Goal: Use online tool/utility: Use online tool/utility

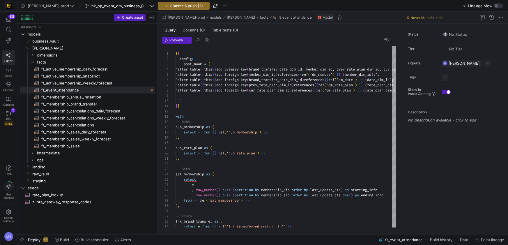
scroll to position [26, 0]
drag, startPoint x: 306, startPoint y: 68, endPoint x: 314, endPoint y: 90, distance: 23.1
drag, startPoint x: 328, startPoint y: 70, endPoint x: 330, endPoint y: 71, distance: 3.0
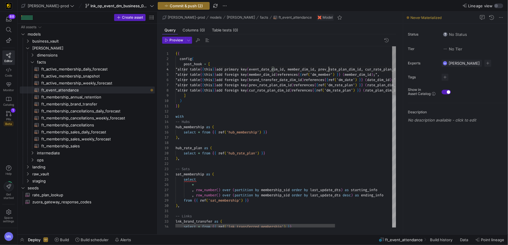
click at [328, 70] on span "event_date_dim_id, member_dim_id, prev_rate_plan_d" at bounding box center [300, 69] width 102 height 5
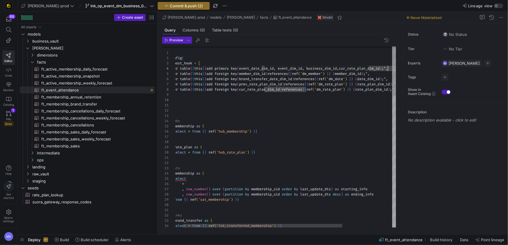
scroll to position [16, 224]
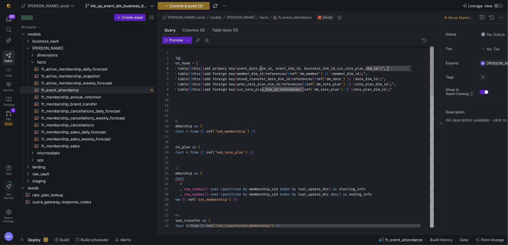
drag, startPoint x: 403, startPoint y: 56, endPoint x: 456, endPoint y: 78, distance: 56.8
click at [441, 123] on icon at bounding box center [440, 122] width 3 height 3
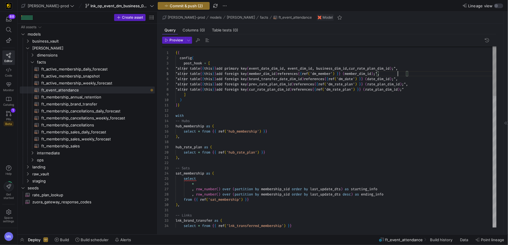
drag, startPoint x: 398, startPoint y: 71, endPoint x: 405, endPoint y: 70, distance: 7.4
click at [399, 71] on div ""alter table { { this } } add foreign key ( member_dim_id ) references { { ref …" at bounding box center [336, 73] width 321 height 5
drag, startPoint x: 344, startPoint y: 68, endPoint x: 414, endPoint y: 67, distance: 69.9
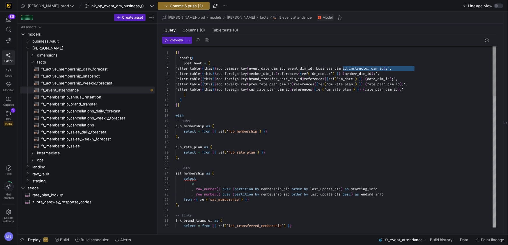
click at [383, 68] on span "instructor_dim_id" at bounding box center [366, 68] width 35 height 5
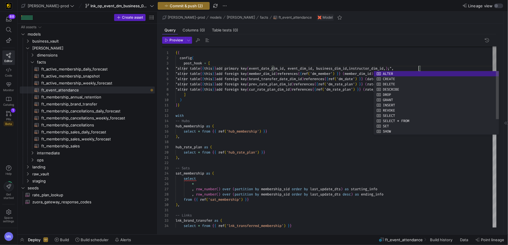
scroll to position [16, 314]
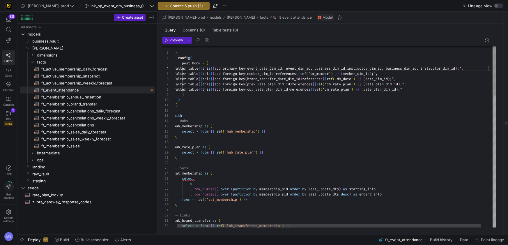
click at [360, 107] on div "} }" at bounding box center [342, 104] width 339 height 5
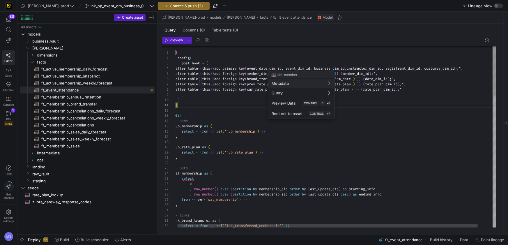
click at [285, 68] on div at bounding box center [254, 122] width 508 height 245
type textarea "{{ config( post_hook = [ "alter table {{ this }} add primary key (event_date_di…"
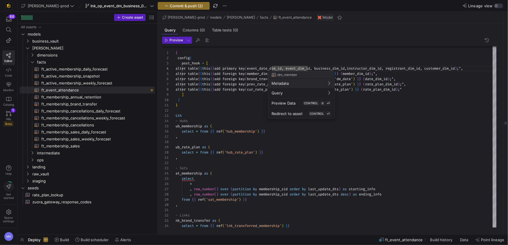
click at [356, 122] on div at bounding box center [254, 122] width 508 height 245
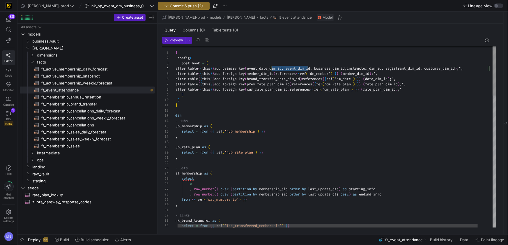
scroll to position [16, 134]
click at [273, 72] on span "member_dim_id" at bounding box center [260, 73] width 26 height 5
drag, startPoint x: 370, startPoint y: 73, endPoint x: 368, endPoint y: 76, distance: 3.4
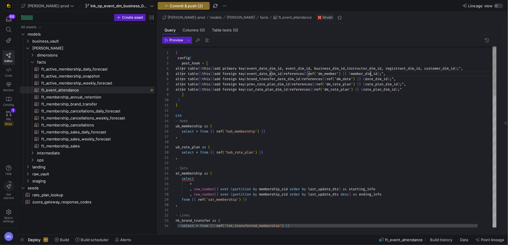
click at [339, 73] on span "'dm_member'" at bounding box center [327, 73] width 22 height 5
drag, startPoint x: 392, startPoint y: 74, endPoint x: 394, endPoint y: 81, distance: 7.4
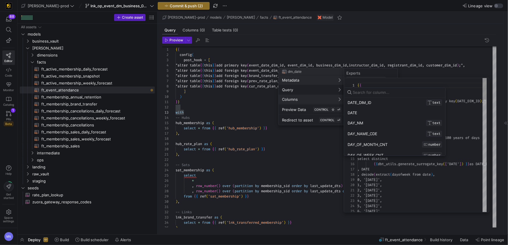
scroll to position [0, 0]
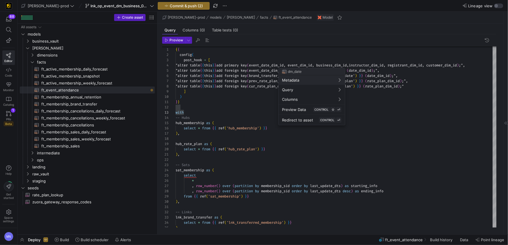
drag, startPoint x: 265, startPoint y: 139, endPoint x: 272, endPoint y: 139, distance: 6.4
click at [265, 139] on div at bounding box center [254, 122] width 508 height 245
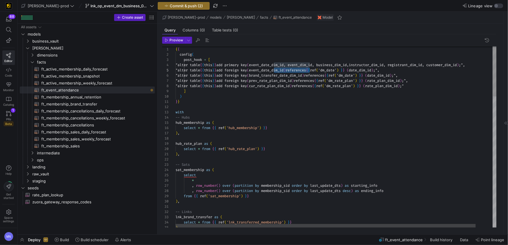
drag, startPoint x: 358, startPoint y: 75, endPoint x: 356, endPoint y: 78, distance: 3.6
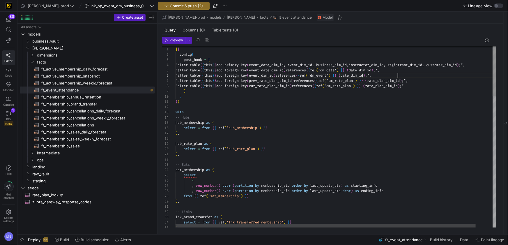
scroll to position [26, 222]
drag, startPoint x: 397, startPoint y: 75, endPoint x: 397, endPoint y: 86, distance: 10.8
click at [363, 75] on span "date_dim_id" at bounding box center [352, 75] width 22 height 5
click at [353, 116] on div "-- Hubs" at bounding box center [345, 117] width 339 height 5
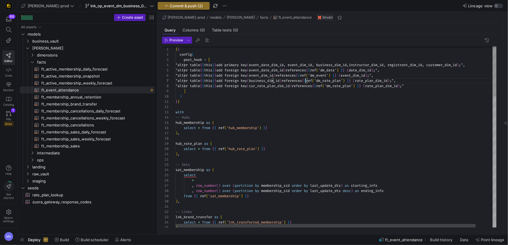
scroll to position [31, 130]
click at [390, 64] on span "instructor_dim_id, registrant_dim_id, customer_dim" at bounding box center [400, 65] width 102 height 5
click at [387, 81] on span "rate_plan_dim_id" at bounding box center [371, 80] width 33 height 5
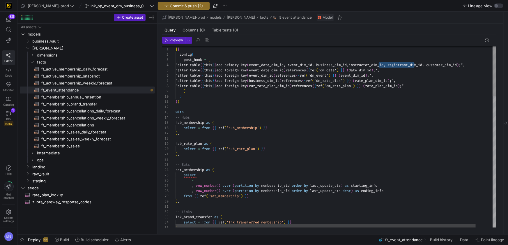
click at [387, 81] on span "rate_plan_dim_id" at bounding box center [371, 80] width 33 height 5
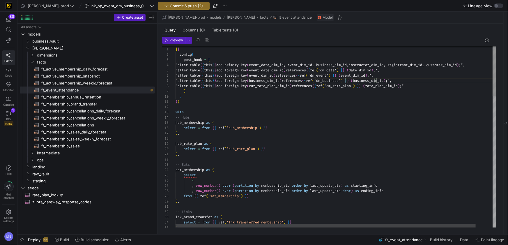
scroll to position [0, 4]
click at [387, 63] on span "instructor_dim_id, registrant_dim_id, customer_dim" at bounding box center [394, 65] width 102 height 5
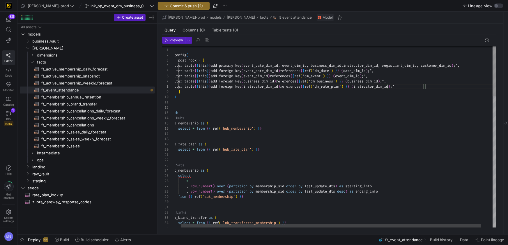
drag, startPoint x: 374, startPoint y: 86, endPoint x: 378, endPoint y: 100, distance: 14.7
click at [366, 116] on div "-- Hubs" at bounding box center [345, 117] width 339 height 5
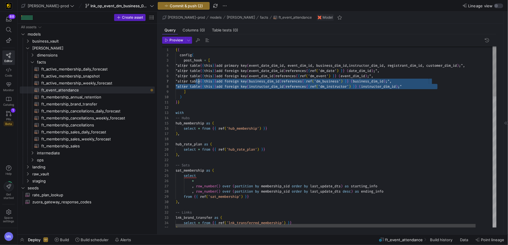
scroll to position [31, 0]
drag, startPoint x: 411, startPoint y: 87, endPoint x: 172, endPoint y: 83, distance: 239.0
click at [170, 81] on div "24 25 26 27 28 29 30 31 32 33 34 6 7 8 9 10 11 12 13 14 15 16 17 18 19 20 21 22…" at bounding box center [329, 136] width 334 height 181
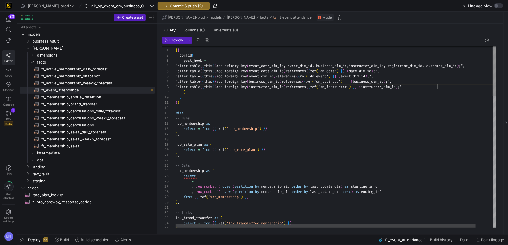
click at [443, 87] on div ""alter table { { this } } add foreign key ( instructor_dim_id ) references { { …" at bounding box center [345, 86] width 339 height 5
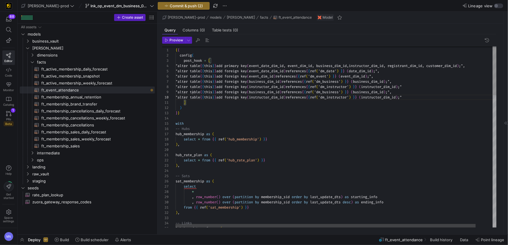
scroll to position [26, 25]
click at [200, 91] on span ""alter table" at bounding box center [188, 92] width 24 height 5
click at [378, 122] on div "with" at bounding box center [345, 123] width 339 height 5
click at [445, 87] on div ""alter table { { this } } add foreign key ( instructor_dim_id ) references { { …" at bounding box center [345, 86] width 339 height 5
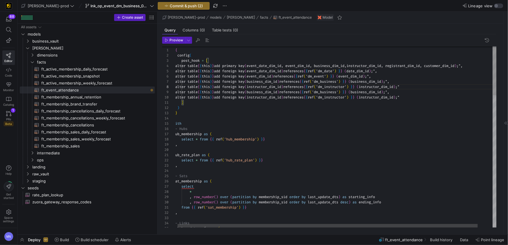
scroll to position [21, 264]
click at [277, 92] on span "business_dim_id" at bounding box center [262, 92] width 31 height 5
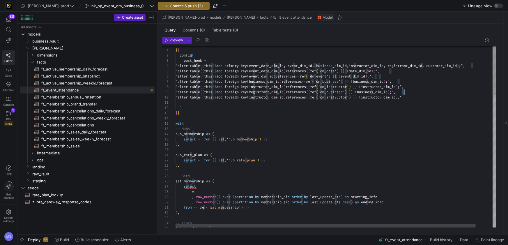
click at [387, 92] on span "business_dim_id" at bounding box center [372, 92] width 31 height 5
drag, startPoint x: 376, startPoint y: 93, endPoint x: 378, endPoint y: 106, distance: 13.2
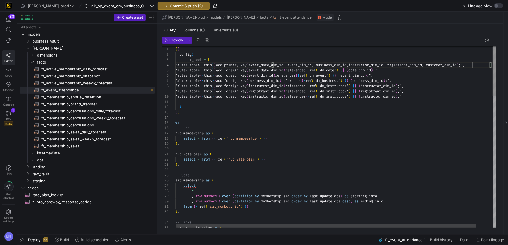
click at [450, 67] on span "instructor_dim_id, registrant_dim_id, customer_dim" at bounding box center [399, 65] width 102 height 5
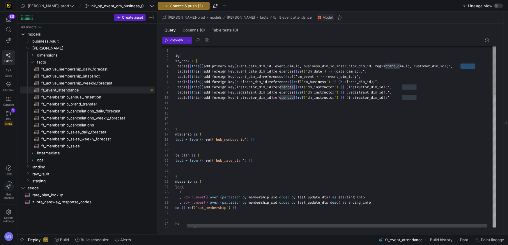
click at [383, 97] on span "instructor_dim_id" at bounding box center [365, 97] width 35 height 5
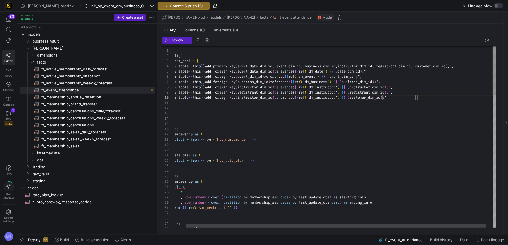
scroll to position [21, 252]
click at [337, 97] on span "'dm_instructor'" at bounding box center [322, 97] width 31 height 5
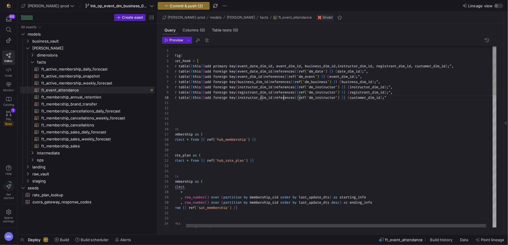
drag, startPoint x: 365, startPoint y: 97, endPoint x: 377, endPoint y: 124, distance: 29.2
click at [334, 98] on span "'dm_instructor'" at bounding box center [318, 97] width 31 height 5
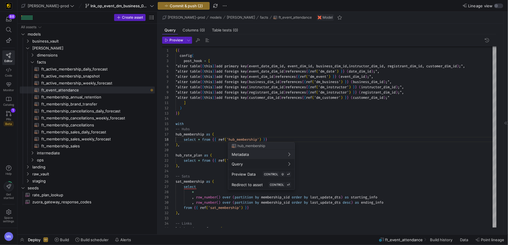
click at [200, 123] on div at bounding box center [254, 122] width 508 height 245
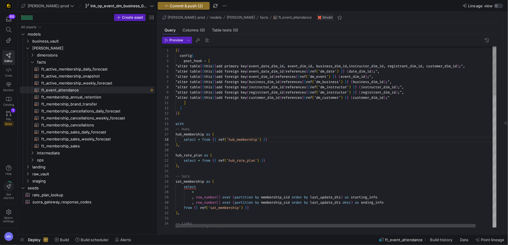
drag, startPoint x: 205, startPoint y: 135, endPoint x: 219, endPoint y: 133, distance: 13.8
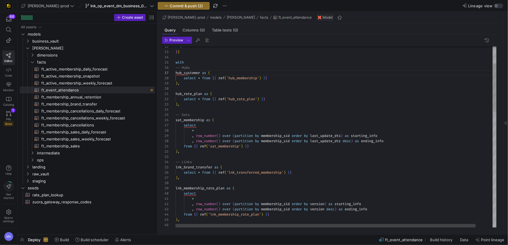
drag, startPoint x: 260, startPoint y: 77, endPoint x: 307, endPoint y: 77, distance: 47.2
click at [261, 77] on span "select * from { { ref ( 'hub_membership' ) } }" at bounding box center [221, 77] width 92 height 5
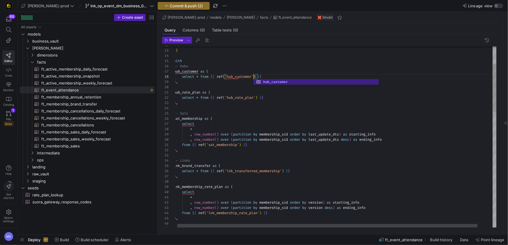
click at [294, 114] on div "-- Sats" at bounding box center [343, 113] width 339 height 5
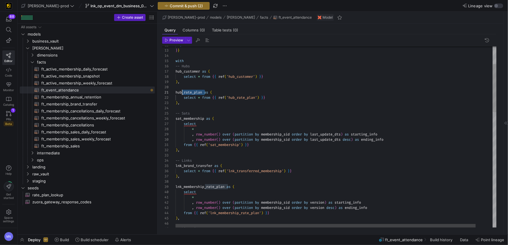
scroll to position [0, 2]
drag, startPoint x: 203, startPoint y: 92, endPoint x: 171, endPoint y: 100, distance: 33.7
click at [176, 91] on span "hub_rate_plan as (" at bounding box center [194, 92] width 37 height 5
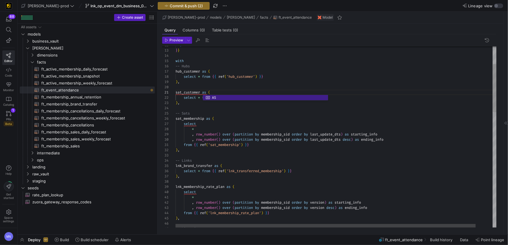
scroll to position [21, 15]
click at [202, 91] on span "sat_customer as (" at bounding box center [193, 92] width 35 height 5
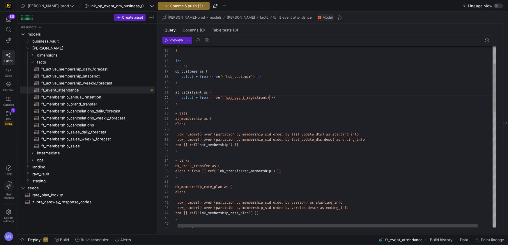
scroll to position [5, 96]
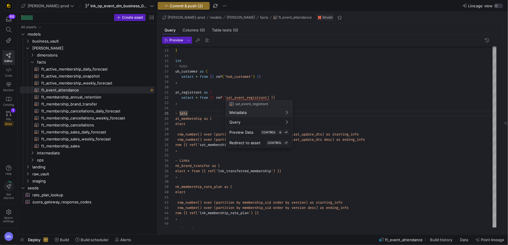
click at [268, 97] on div at bounding box center [254, 122] width 508 height 245
click at [263, 97] on div at bounding box center [254, 122] width 508 height 245
click at [273, 97] on div at bounding box center [254, 122] width 508 height 245
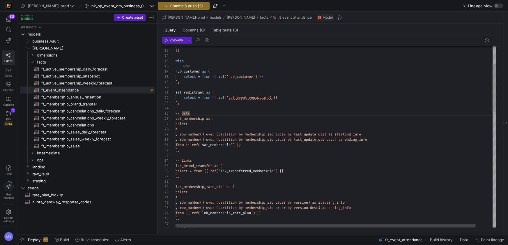
scroll to position [0, 40]
drag, startPoint x: 300, startPoint y: 94, endPoint x: 300, endPoint y: 100, distance: 5.9
click at [300, 94] on div "sat_registrant as (" at bounding box center [345, 92] width 339 height 5
click at [298, 99] on div "select * from { { ref ( 'sat_event_registrant) }}" at bounding box center [344, 97] width 339 height 5
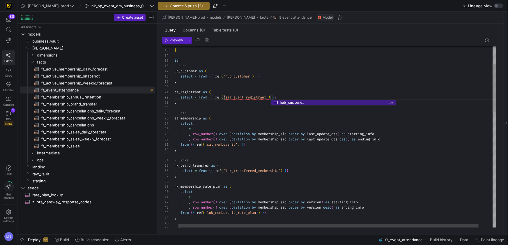
scroll to position [21, 15]
click at [263, 113] on div "-- Sats" at bounding box center [341, 112] width 339 height 5
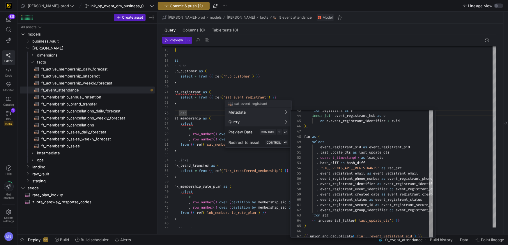
scroll to position [6, 0]
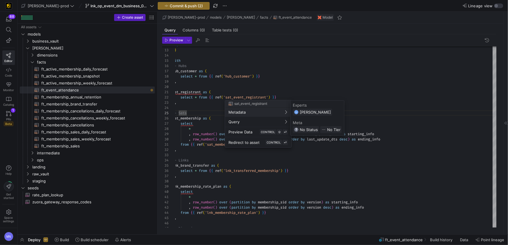
click at [306, 69] on div at bounding box center [254, 122] width 508 height 245
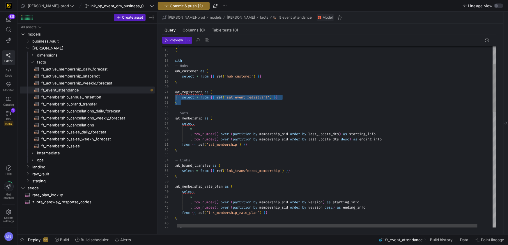
scroll to position [0, 0]
drag, startPoint x: 190, startPoint y: 102, endPoint x: 173, endPoint y: 95, distance: 18.8
click at [169, 92] on div "26 27 28 29 30 31 32 33 34 35 12 13 14 15 16 17 18 19 20 21 22 23 24 25 36 37 3…" at bounding box center [329, 136] width 334 height 181
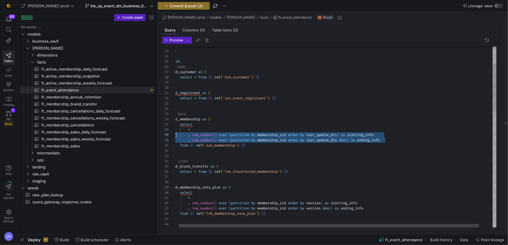
scroll to position [42, 0]
drag, startPoint x: 392, startPoint y: 140, endPoint x: 169, endPoint y: 134, distance: 223.1
click at [169, 134] on div "26 27 28 29 30 31 32 33 34 35 12 13 14 15 16 17 18 19 20 21 22 23 24 25 36 37 3…" at bounding box center [329, 136] width 334 height 181
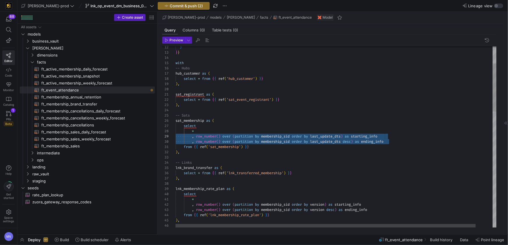
scroll to position [5, 107]
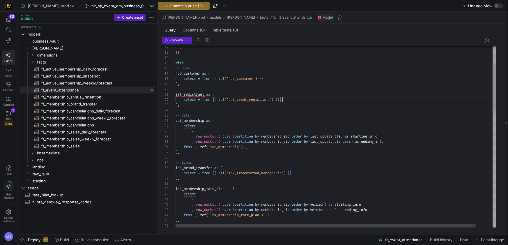
click at [290, 100] on div "select * from { { ref ( 'sat_event_registrant' ) } }" at bounding box center [345, 99] width 339 height 5
drag, startPoint x: 204, startPoint y: 99, endPoint x: 203, endPoint y: 111, distance: 12.6
click at [204, 99] on span "from" at bounding box center [202, 99] width 8 height 5
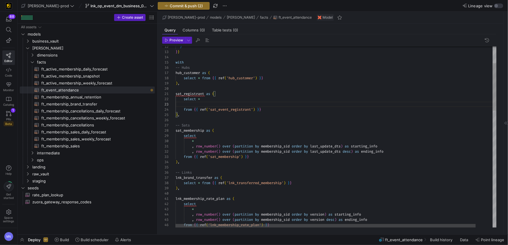
scroll to position [16, 214]
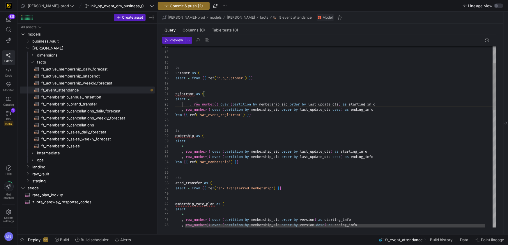
drag, startPoint x: 199, startPoint y: 103, endPoint x: 218, endPoint y: 117, distance: 23.3
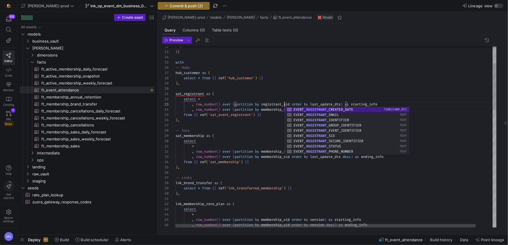
scroll to position [10, 109]
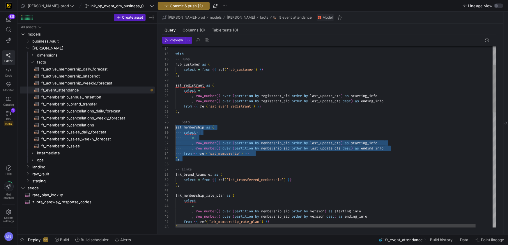
scroll to position [36, 0]
drag, startPoint x: 188, startPoint y: 155, endPoint x: 167, endPoint y: 122, distance: 38.7
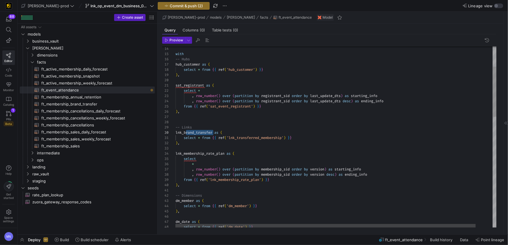
scroll to position [47, 8]
drag, startPoint x: 214, startPoint y: 132, endPoint x: 184, endPoint y: 153, distance: 35.8
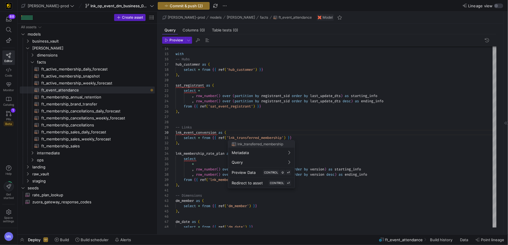
drag, startPoint x: 284, startPoint y: 137, endPoint x: 293, endPoint y: 137, distance: 8.4
click at [284, 137] on div at bounding box center [254, 122] width 508 height 245
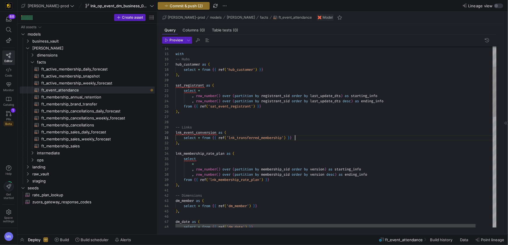
click at [297, 137] on div "select * from { { ref ( 'lnk_transferred_membership' ) } }" at bounding box center [345, 137] width 339 height 5
click at [326, 150] on div at bounding box center [340, 148] width 339 height 5
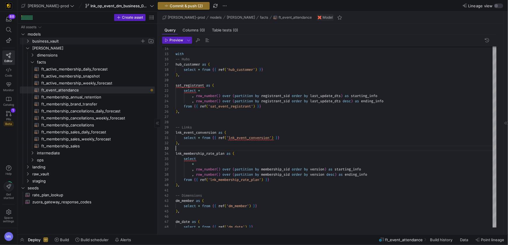
click at [27, 43] on y42-icon "Press SPACE to select this row." at bounding box center [27, 41] width 5 height 5
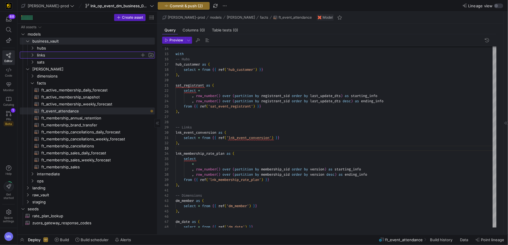
click at [34, 55] on y42-icon "Press SPACE to select this row." at bounding box center [32, 55] width 5 height 5
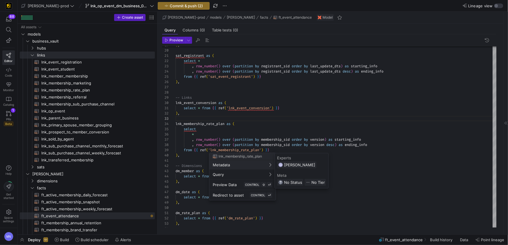
click at [380, 162] on div at bounding box center [254, 122] width 508 height 245
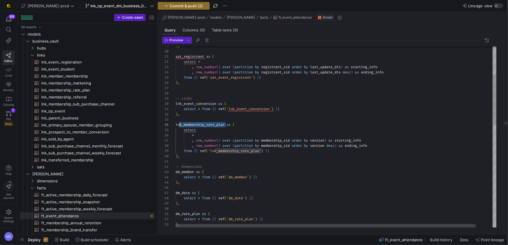
scroll to position [16, 0]
drag, startPoint x: 203, startPoint y: 125, endPoint x: 163, endPoint y: 123, distance: 39.6
click at [163, 123] on div "28 29 30 19 20 21 22 26 27 31 32 33 34 35 36 37 38 23 25 24 39 40 41 42 43 44 4…" at bounding box center [329, 136] width 334 height 181
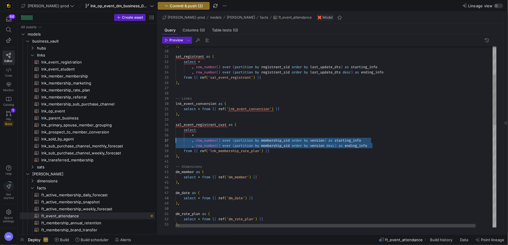
scroll to position [31, 0]
drag, startPoint x: 331, startPoint y: 145, endPoint x: 162, endPoint y: 138, distance: 168.7
click at [162, 138] on div "28 29 30 19 20 21 22 26 27 31 32 33 34 35 36 37 38 23 25 24 39 40 41 42 43 44 4…" at bounding box center [329, 136] width 334 height 181
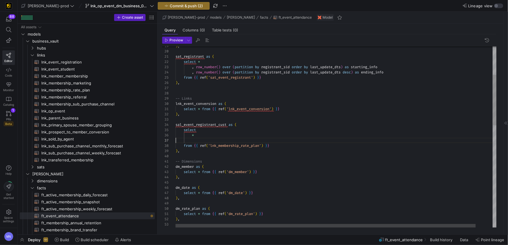
scroll to position [26, 19]
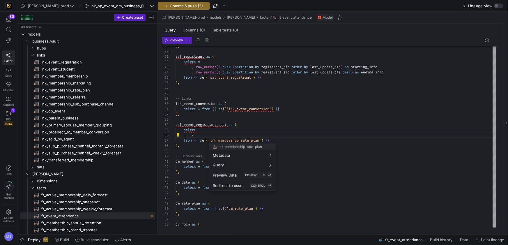
click at [262, 141] on div at bounding box center [254, 122] width 508 height 245
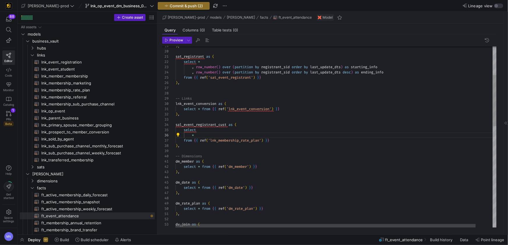
drag, startPoint x: 261, startPoint y: 140, endPoint x: 271, endPoint y: 139, distance: 10.1
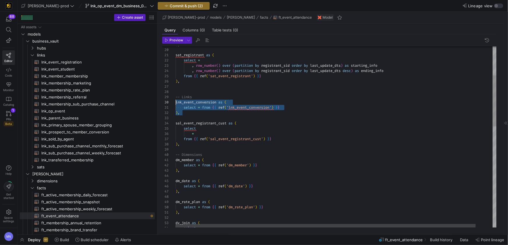
drag, startPoint x: 191, startPoint y: 114, endPoint x: 169, endPoint y: 102, distance: 24.8
click at [169, 102] on div "28 29 30 19 20 21 22 26 27 31 32 33 34 35 36 23 25 24 37 38 39 40 41 42 43 44 4…" at bounding box center [329, 136] width 334 height 181
drag, startPoint x: 203, startPoint y: 118, endPoint x: 208, endPoint y: 118, distance: 4.4
click at [203, 118] on div at bounding box center [345, 117] width 339 height 5
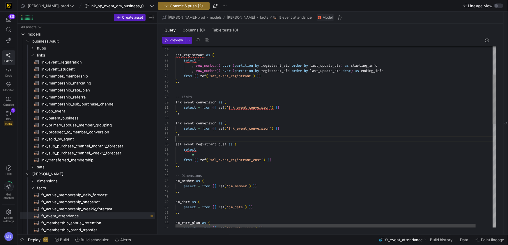
scroll to position [31, 0]
drag, startPoint x: 217, startPoint y: 123, endPoint x: 248, endPoint y: 119, distance: 31.1
click at [216, 122] on span "lnk_event_conversion" at bounding box center [196, 123] width 41 height 5
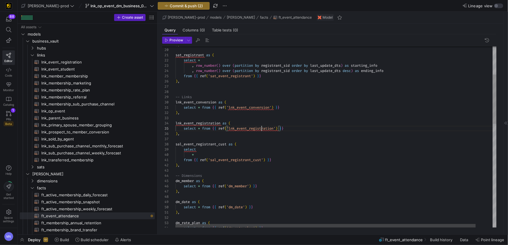
scroll to position [21, 86]
click at [329, 132] on div ") ," at bounding box center [345, 133] width 339 height 5
drag, startPoint x: 194, startPoint y: 136, endPoint x: 172, endPoint y: 125, distance: 24.5
click at [171, 124] on div "28 29 30 19 20 21 22 26 27 31 32 33 38 39 40 23 25 24 41 42 43 44 45 46 47 48 4…" at bounding box center [329, 136] width 334 height 181
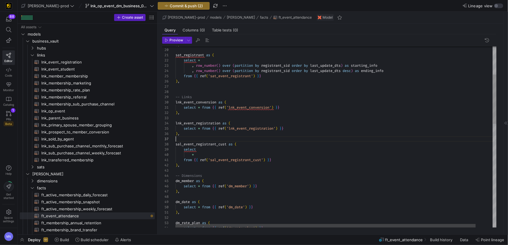
drag, startPoint x: 195, startPoint y: 140, endPoint x: 214, endPoint y: 139, distance: 19.5
click at [196, 139] on div at bounding box center [345, 138] width 339 height 5
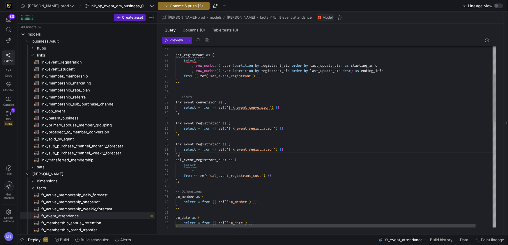
scroll to position [0, 0]
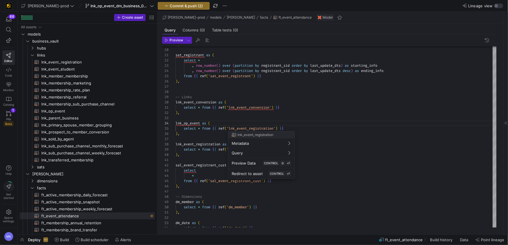
click at [276, 128] on div at bounding box center [254, 122] width 508 height 245
click at [276, 129] on div at bounding box center [254, 122] width 508 height 245
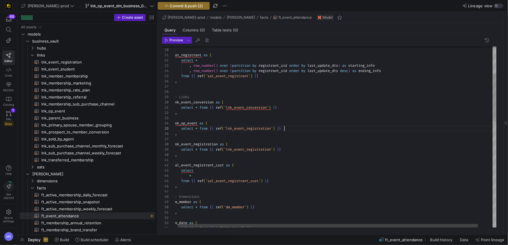
click at [292, 129] on div "select * from { { ref ( 'lnk_event_registration' ) } }" at bounding box center [342, 128] width 339 height 5
drag, startPoint x: 335, startPoint y: 132, endPoint x: 329, endPoint y: 132, distance: 5.8
click at [334, 132] on div ") ," at bounding box center [336, 133] width 339 height 5
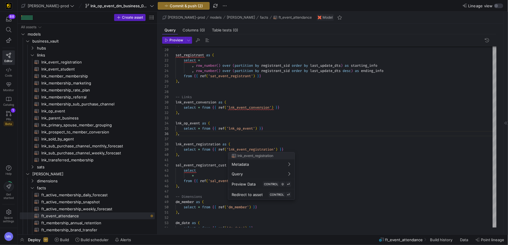
drag, startPoint x: 251, startPoint y: 133, endPoint x: 291, endPoint y: 133, distance: 40.2
click at [251, 133] on div at bounding box center [254, 122] width 508 height 245
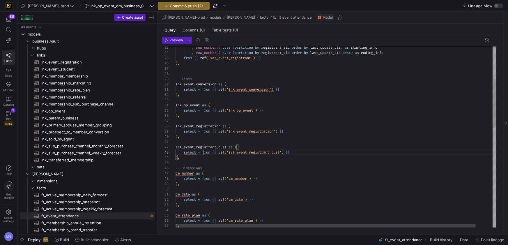
scroll to position [10, 117]
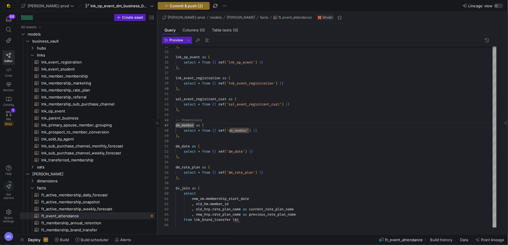
click at [158, 123] on icon at bounding box center [157, 122] width 3 height 3
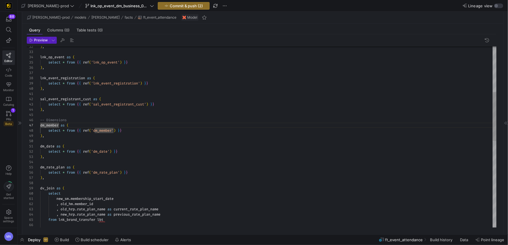
drag, startPoint x: 74, startPoint y: 127, endPoint x: 85, endPoint y: 128, distance: 11.1
click at [73, 127] on div "dm_member as (" at bounding box center [268, 125] width 456 height 5
click at [59, 126] on span "dm_member as (" at bounding box center [54, 125] width 29 height 5
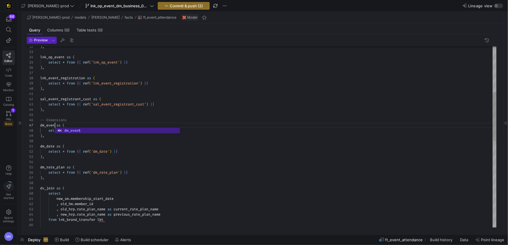
scroll to position [31, 17]
click at [145, 143] on div ") , sal_event_registrant_cust as ( select * from { { ref ( 'sal_event_registran…" at bounding box center [268, 212] width 456 height 670
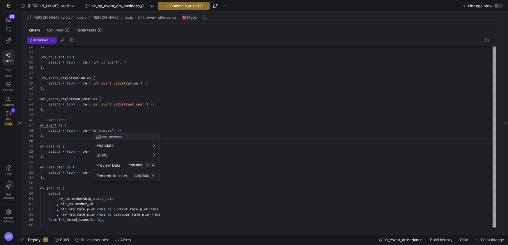
drag, startPoint x: 114, startPoint y: 131, endPoint x: 124, endPoint y: 132, distance: 10.2
click at [114, 131] on div at bounding box center [254, 122] width 508 height 245
click at [115, 129] on div ") , sal_event_registrant_cust as ( select * from { { ref ( 'sal_event_registran…" at bounding box center [268, 212] width 456 height 670
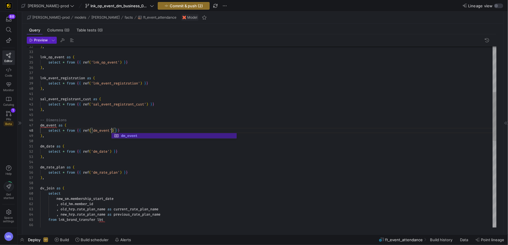
scroll to position [36, 71]
click at [157, 149] on div "select * from { { ref ( 'dm_date' ) } }" at bounding box center [268, 151] width 456 height 5
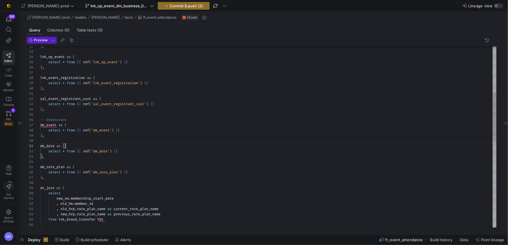
scroll to position [0, 25]
click at [87, 173] on span "ref" at bounding box center [86, 172] width 6 height 5
click at [65, 167] on span "dm_rate_plan" at bounding box center [52, 166] width 24 height 5
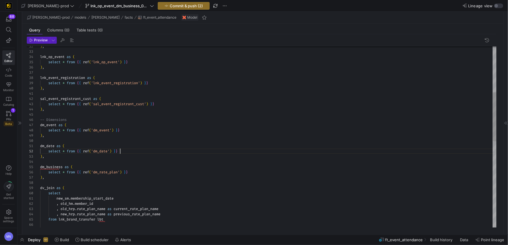
click at [155, 151] on div "select * from { { ref ( 'dm_date' ) } }" at bounding box center [268, 150] width 456 height 5
click at [120, 172] on div at bounding box center [254, 122] width 508 height 245
click at [120, 173] on span "'dm_rate_plan'" at bounding box center [105, 172] width 29 height 5
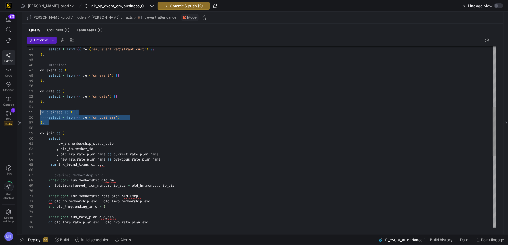
scroll to position [21, 0]
drag, startPoint x: 52, startPoint y: 124, endPoint x: 39, endPoint y: 110, distance: 19.6
click at [39, 110] on div "51 52 53 54 55 56 57 58 59 60 61 62 63 64 65 66 67 68 69 70 71 72 73 74 75 76 5…" at bounding box center [262, 136] width 470 height 181
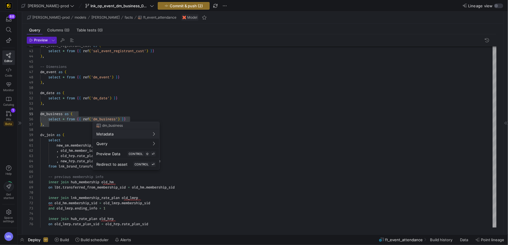
click at [76, 128] on div at bounding box center [254, 122] width 508 height 245
drag, startPoint x: 69, startPoint y: 126, endPoint x: 75, endPoint y: 127, distance: 5.3
click at [69, 126] on div ") ," at bounding box center [268, 124] width 456 height 5
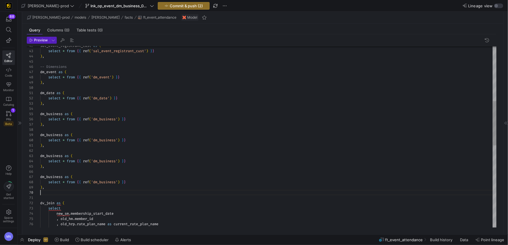
scroll to position [47, 0]
drag, startPoint x: 167, startPoint y: 153, endPoint x: 155, endPoint y: 149, distance: 12.2
click at [167, 153] on div "dm_date as ( select * from { { ref ( 'dm_date' ) } } ) , dm_business as ( selec…" at bounding box center [268, 193] width 456 height 738
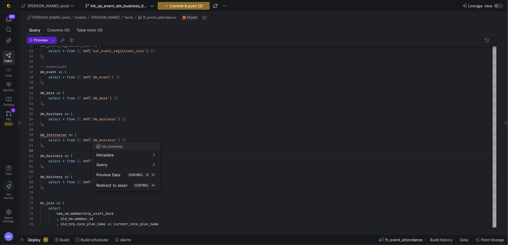
click at [119, 140] on div at bounding box center [254, 122] width 508 height 245
drag, startPoint x: 158, startPoint y: 140, endPoint x: 164, endPoint y: 139, distance: 5.3
click at [158, 140] on div "select * from { { ref ( 'dm_business' ) } }" at bounding box center [268, 139] width 456 height 5
drag, startPoint x: 66, startPoint y: 155, endPoint x: 69, endPoint y: 155, distance: 3.2
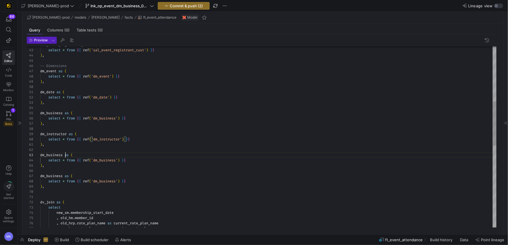
click at [66, 155] on span "as" at bounding box center [67, 155] width 4 height 5
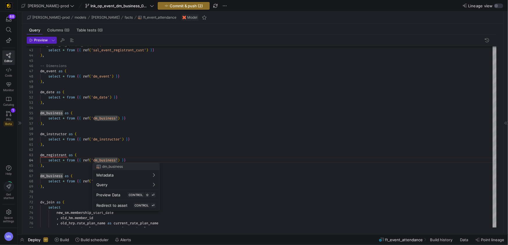
click at [152, 158] on div at bounding box center [254, 122] width 508 height 245
click at [140, 159] on div "dm_date as ( select * from { { ref ( 'dm_date' ) } } ) , dm_business as ( selec…" at bounding box center [268, 192] width 456 height 738
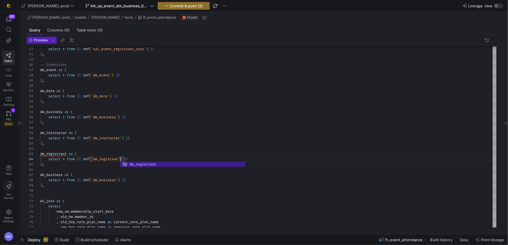
scroll to position [16, 82]
click at [146, 184] on div ") ," at bounding box center [268, 185] width 456 height 5
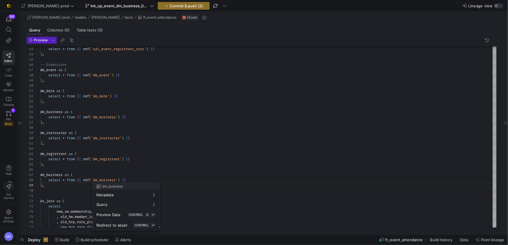
click at [120, 172] on div at bounding box center [254, 122] width 508 height 245
click at [144, 180] on div "select * from { { ref ( 'dm_business' ) } }" at bounding box center [268, 179] width 456 height 5
drag, startPoint x: 63, startPoint y: 175, endPoint x: 107, endPoint y: 170, distance: 43.6
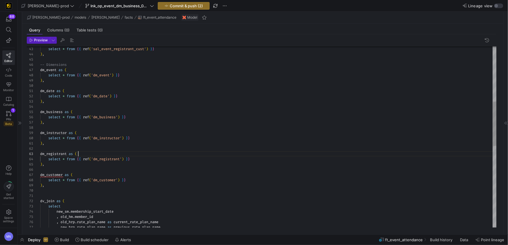
click at [164, 156] on div "dm_date as ( select * from { { ref ( 'dm_date' ) } } ) , dm_business as ( selec…" at bounding box center [268, 191] width 456 height 738
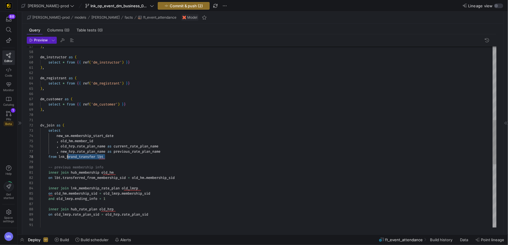
scroll to position [36, 27]
drag, startPoint x: 108, startPoint y: 157, endPoint x: 119, endPoint y: 176, distance: 21.8
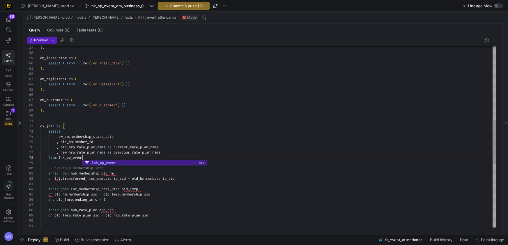
scroll to position [36, 44]
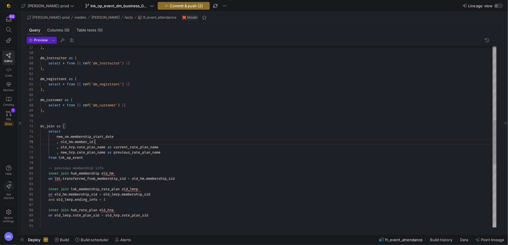
click at [146, 139] on div ", old_hm . member_id" at bounding box center [268, 141] width 456 height 5
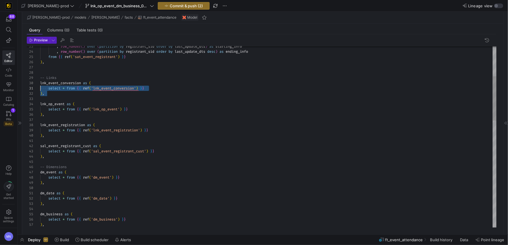
scroll to position [47, 0]
drag, startPoint x: 56, startPoint y: 94, endPoint x: 33, endPoint y: 83, distance: 25.5
click at [33, 83] on div "57 56 55 54 53 52 51 49 50 48 47 46 45 44 43 42 41 40 39 38 37 36 35 34 33 32 3…" at bounding box center [262, 136] width 470 height 181
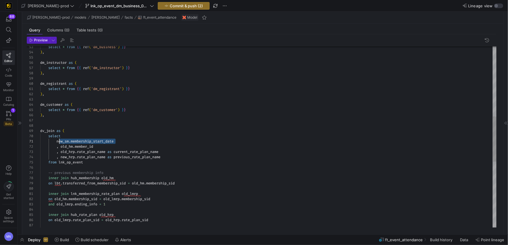
scroll to position [0, 17]
drag, startPoint x: 114, startPoint y: 141, endPoint x: 110, endPoint y: 142, distance: 4.5
click at [98, 161] on div "from lnk_op_event" at bounding box center [268, 162] width 456 height 5
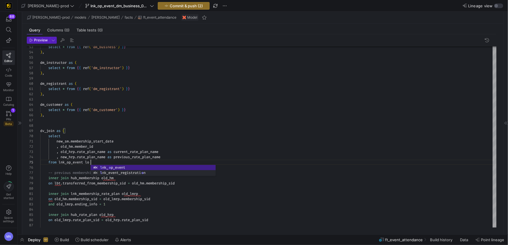
scroll to position [21, 52]
click at [147, 135] on div "select" at bounding box center [268, 135] width 456 height 5
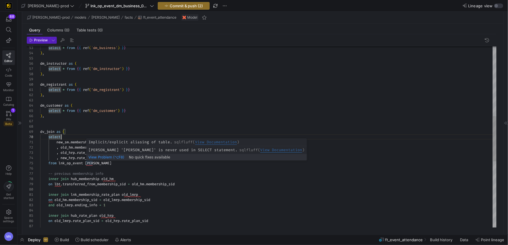
click at [91, 163] on div ") , select * from { { ref ( 'dm_business' ) } } dm_instructor as ( select * fro…" at bounding box center [268, 129] width 456 height 723
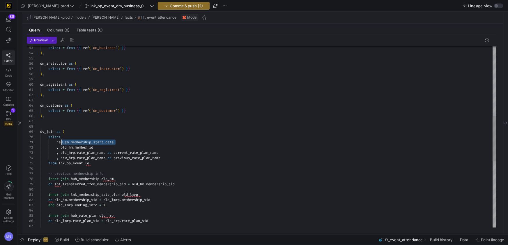
scroll to position [0, 19]
drag, startPoint x: 130, startPoint y: 142, endPoint x: 59, endPoint y: 158, distance: 72.9
click at [58, 141] on div "new_sm . membership_start_date" at bounding box center [268, 141] width 456 height 5
click at [68, 163] on div ") , select * from { { ref ( 'dm_business' ) } } dm_instructor as ( select * fro…" at bounding box center [268, 129] width 456 height 723
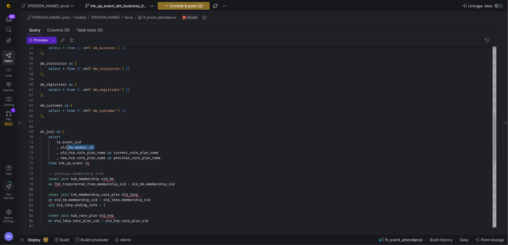
scroll to position [5, 21]
drag, startPoint x: 101, startPoint y: 148, endPoint x: 61, endPoint y: 147, distance: 39.6
click at [61, 147] on div ", old_hm . member_id" at bounding box center [268, 147] width 456 height 5
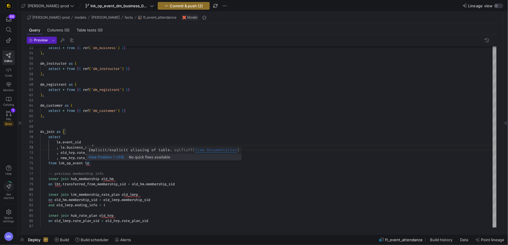
drag, startPoint x: 87, startPoint y: 161, endPoint x: 89, endPoint y: 158, distance: 3.0
click at [87, 159] on div "View Problem (⌥F8) No quick fixes available" at bounding box center [163, 157] width 155 height 6
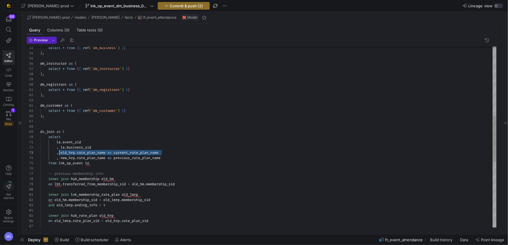
scroll to position [10, 21]
drag, startPoint x: 158, startPoint y: 153, endPoint x: 66, endPoint y: 181, distance: 96.6
click at [61, 152] on div ", old_hrp . rate_plan_name as current_rate_plan_name" at bounding box center [268, 152] width 456 height 5
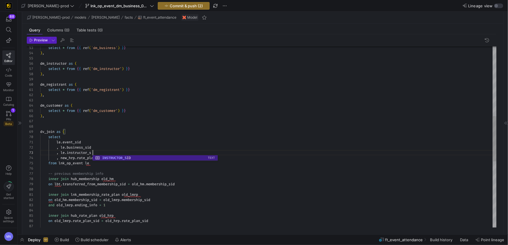
scroll to position [10, 56]
click at [119, 170] on div at bounding box center [268, 167] width 456 height 5
drag, startPoint x: 167, startPoint y: 159, endPoint x: 63, endPoint y: 161, distance: 104.0
click at [61, 158] on div ", new_hrp . rate_plan_name as previous_rate_plan_name" at bounding box center [268, 157] width 456 height 5
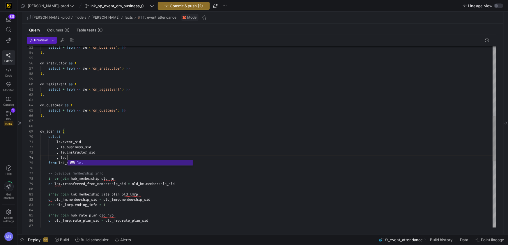
scroll to position [16, 27]
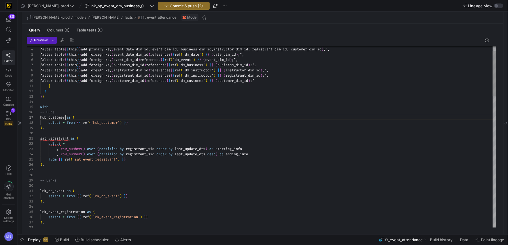
click at [140, 110] on div "-- Hubs" at bounding box center [268, 111] width 456 height 5
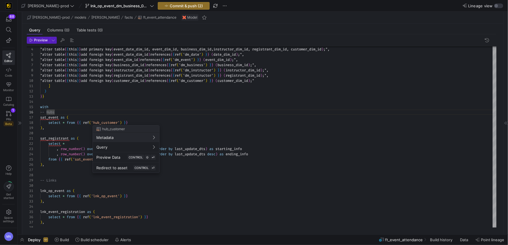
click at [126, 121] on div at bounding box center [254, 122] width 508 height 245
drag, startPoint x: 122, startPoint y: 123, endPoint x: 125, endPoint y: 121, distance: 3.4
click at [122, 122] on div at bounding box center [254, 122] width 508 height 245
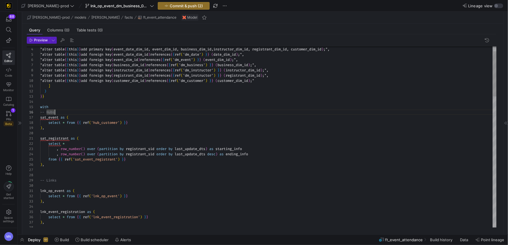
click at [62, 112] on div "-- Hubs" at bounding box center [268, 111] width 456 height 5
click at [118, 122] on div at bounding box center [254, 122] width 508 height 245
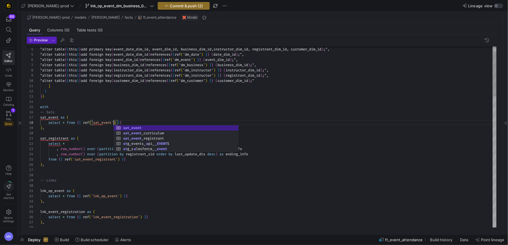
scroll to position [36, 73]
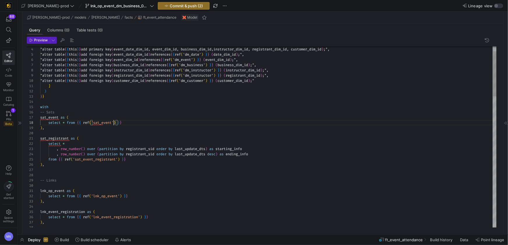
click at [154, 105] on div "with" at bounding box center [268, 106] width 456 height 5
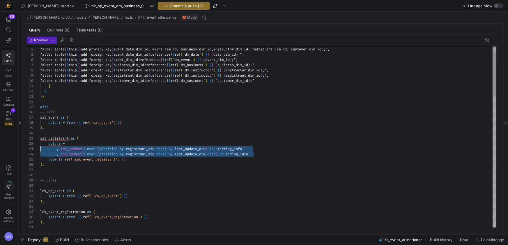
scroll to position [10, 0]
drag, startPoint x: 270, startPoint y: 155, endPoint x: 30, endPoint y: 149, distance: 239.6
click at [30, 149] on div "38 37 36 35 34 33 32 31 30 29 28 27 26 25 24 23 22 21 20 19 18 17 16 15 14 13 1…" at bounding box center [262, 136] width 470 height 181
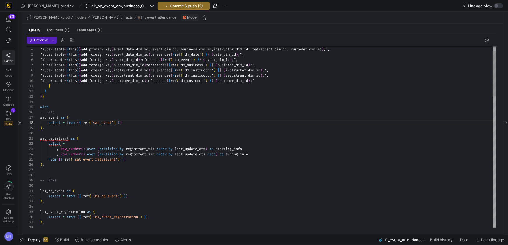
drag, startPoint x: 68, startPoint y: 124, endPoint x: 75, endPoint y: 142, distance: 18.7
type textarea "] ) }} with -- Sats sat_event as ( select * from {{ ref('sat_event') }} ),"
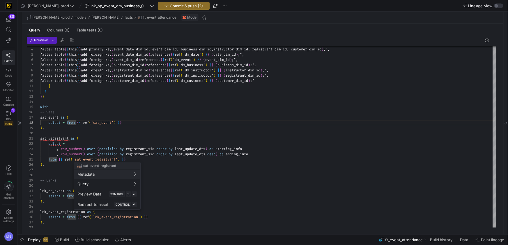
click at [74, 169] on button "Metadata" at bounding box center [107, 173] width 66 height 9
click at [107, 138] on div at bounding box center [254, 122] width 508 height 245
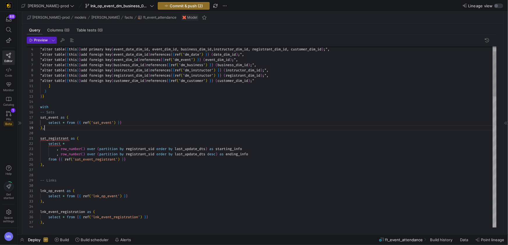
drag, startPoint x: 69, startPoint y: 123, endPoint x: 91, endPoint y: 123, distance: 21.8
click at [69, 123] on span "from" at bounding box center [71, 122] width 8 height 5
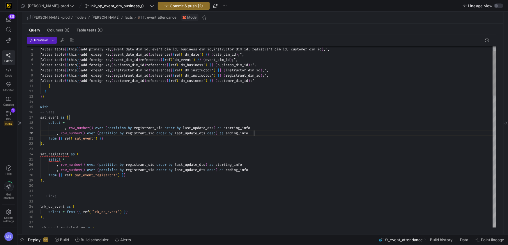
scroll to position [47, 214]
click at [105, 105] on div "with" at bounding box center [268, 106] width 456 height 5
drag, startPoint x: 149, startPoint y: 128, endPoint x: 154, endPoint y: 148, distance: 20.3
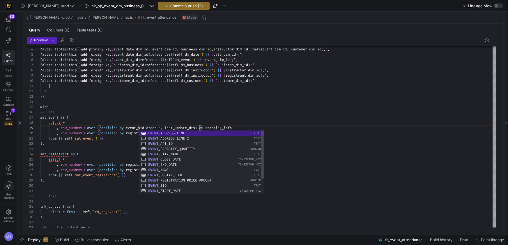
scroll to position [42, 98]
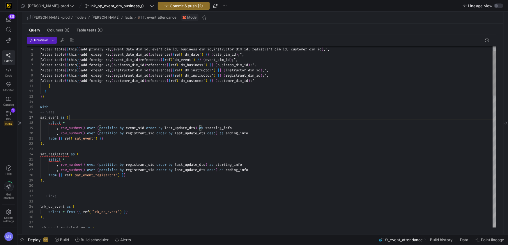
click at [155, 115] on div "sat_event as (" at bounding box center [268, 117] width 456 height 5
click at [150, 133] on span "registrant_sid" at bounding box center [140, 133] width 29 height 5
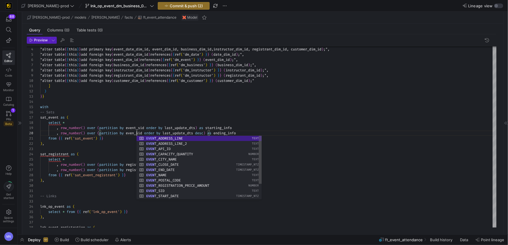
scroll to position [47, 98]
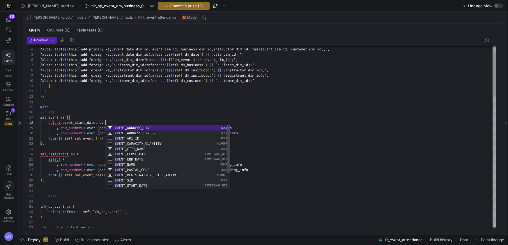
scroll to position [36, 65]
type textarea "] ) }} with -- Sats sat_event as ( select event_start_date, eve , row_number() …"
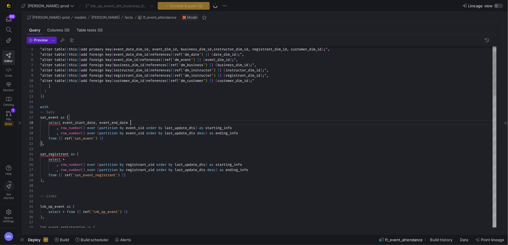
scroll to position [36, 90]
click at [97, 123] on span "," at bounding box center [96, 122] width 2 height 5
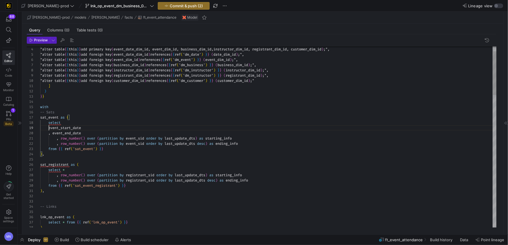
drag, startPoint x: 56, startPoint y: 139, endPoint x: 61, endPoint y: 157, distance: 19.6
click at [56, 139] on span at bounding box center [48, 138] width 16 height 5
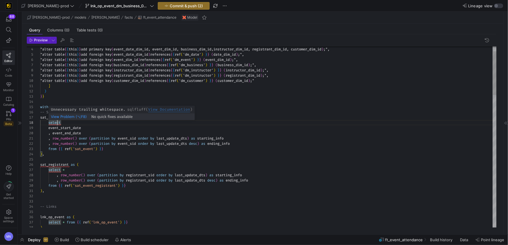
click at [72, 123] on div "select" at bounding box center [268, 122] width 456 height 5
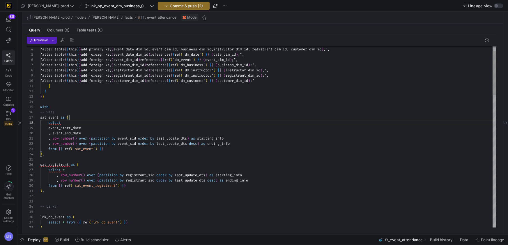
scroll to position [36, 21]
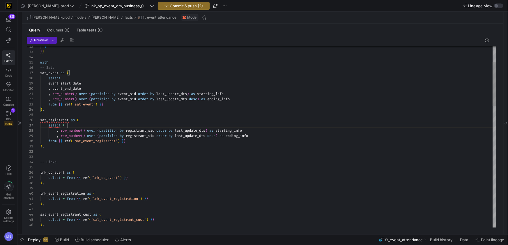
drag, startPoint x: 79, startPoint y: 126, endPoint x: 89, endPoint y: 128, distance: 10.3
click at [79, 126] on div "select *" at bounding box center [268, 125] width 456 height 5
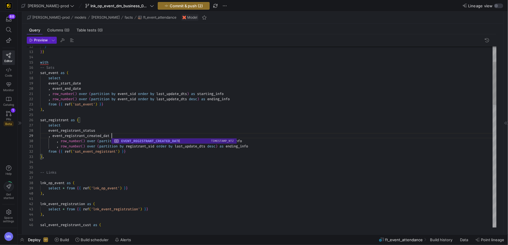
scroll to position [42, 73]
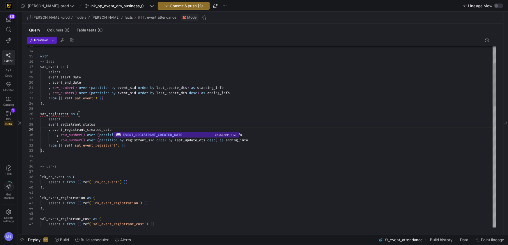
click at [69, 72] on div "select" at bounding box center [268, 71] width 456 height 5
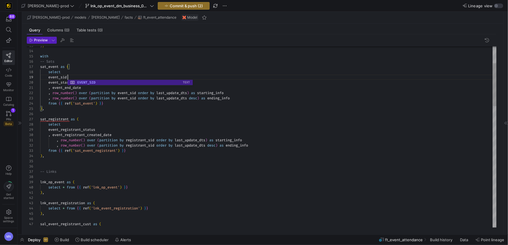
scroll to position [42, 27]
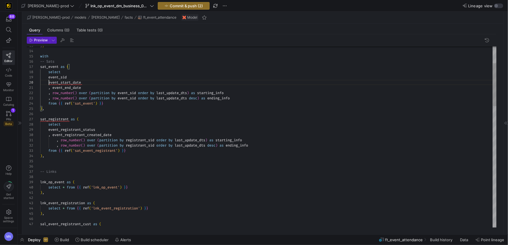
drag, startPoint x: 49, startPoint y: 82, endPoint x: 75, endPoint y: 84, distance: 25.6
click at [49, 82] on span "event_start_date" at bounding box center [64, 82] width 33 height 5
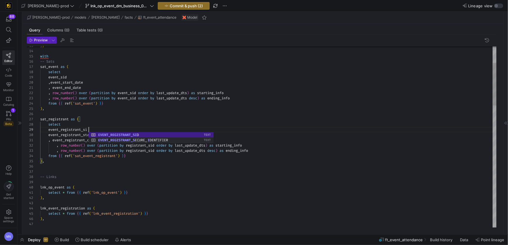
scroll to position [42, 50]
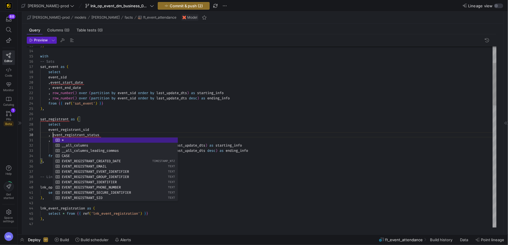
click at [119, 121] on div "sat_registrant as (" at bounding box center [268, 118] width 456 height 5
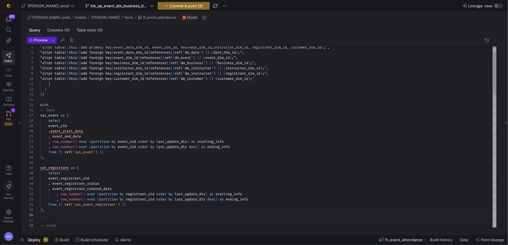
click at [81, 134] on div ", event_end_date" at bounding box center [268, 136] width 456 height 5
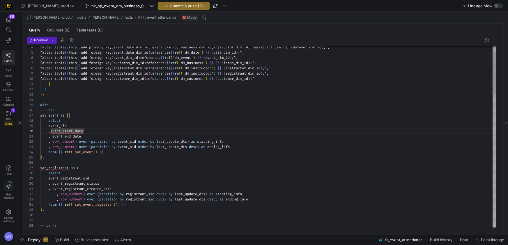
scroll to position [47, 29]
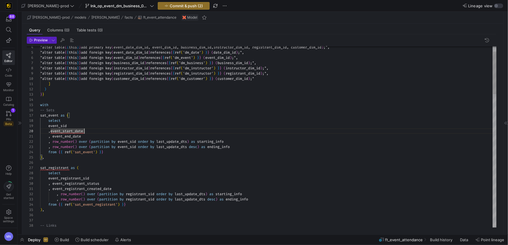
scroll to position [47, 44]
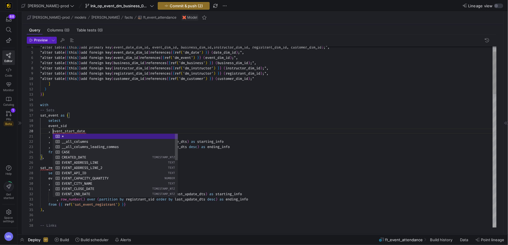
click at [197, 119] on div "select" at bounding box center [268, 120] width 456 height 5
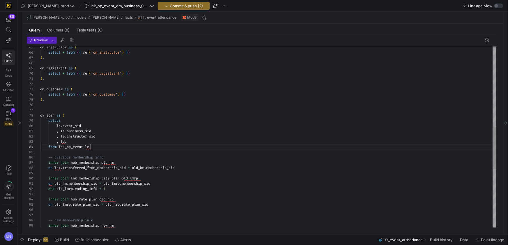
scroll to position [16, 50]
drag, startPoint x: 98, startPoint y: 146, endPoint x: 111, endPoint y: 145, distance: 13.4
click at [98, 146] on div "from lnk_op_event le" at bounding box center [268, 146] width 456 height 5
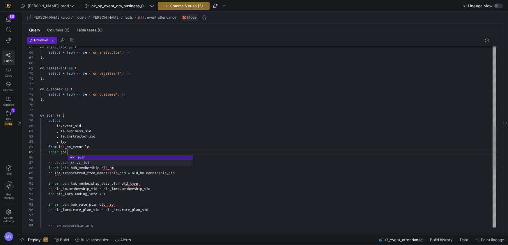
type textarea ", le.business_sid , le.instructor_sid , le. from lnk_op_event le inner join -- …"
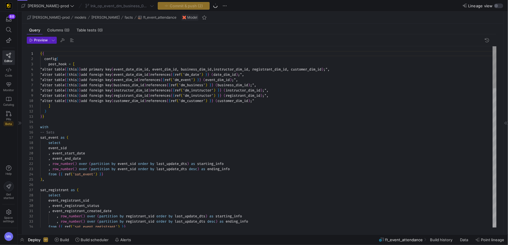
scroll to position [31, 0]
click at [192, 142] on div "select" at bounding box center [268, 142] width 456 height 5
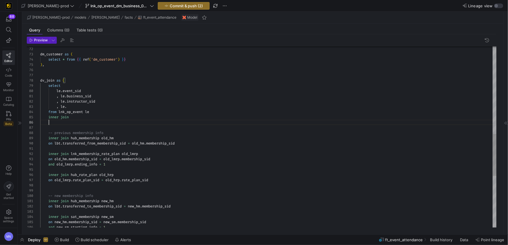
scroll to position [26, 8]
drag, startPoint x: 65, startPoint y: 125, endPoint x: 75, endPoint y: 123, distance: 10.8
click at [65, 125] on div at bounding box center [268, 122] width 456 height 5
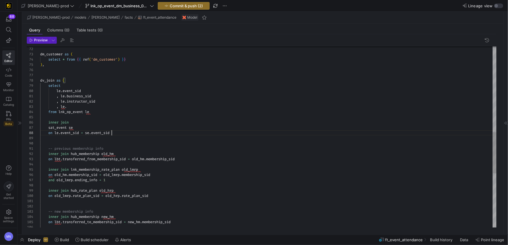
click at [128, 134] on div "on le . event_sid = se . event_sid" at bounding box center [268, 132] width 456 height 5
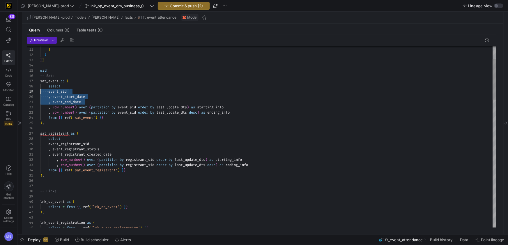
scroll to position [42, 0]
drag, startPoint x: 69, startPoint y: 97, endPoint x: 63, endPoint y: 92, distance: 7.5
click at [38, 93] on div "34 21 22 23 24 25 26 27 28 29 30 31 32 33 10 11 12 13 14 15 16 17 18 19 20 35 3…" at bounding box center [262, 136] width 470 height 181
click at [88, 91] on div "event_sid" at bounding box center [268, 90] width 456 height 5
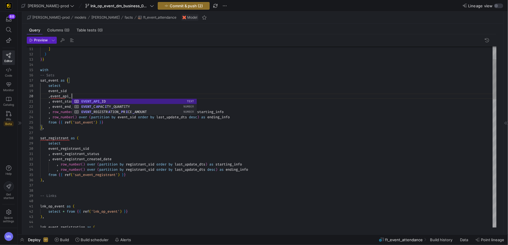
scroll to position [47, 35]
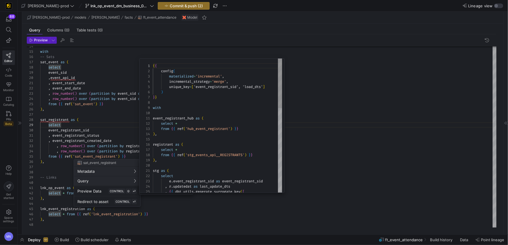
scroll to position [52, 0]
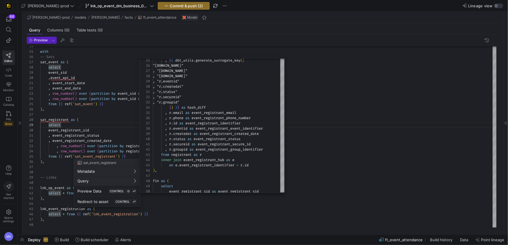
click at [390, 152] on div at bounding box center [254, 122] width 508 height 245
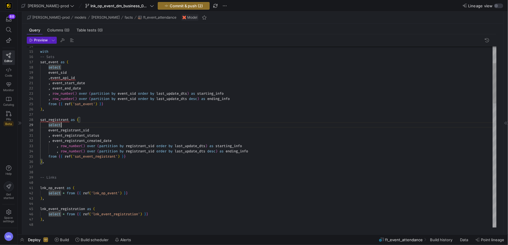
drag, startPoint x: 76, startPoint y: 126, endPoint x: 102, endPoint y: 126, distance: 26.8
click at [76, 126] on div "select" at bounding box center [268, 124] width 456 height 5
click at [110, 129] on div "event_registrant_sid" at bounding box center [268, 130] width 456 height 5
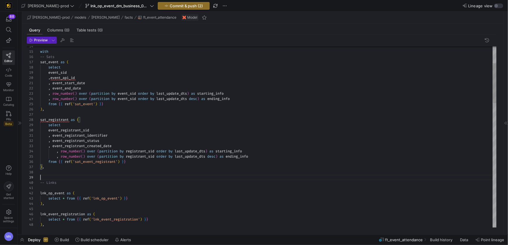
scroll to position [42, 0]
click at [110, 175] on div at bounding box center [268, 177] width 456 height 5
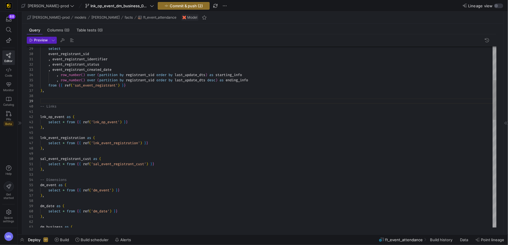
click at [180, 137] on div "lnk_event_registration as (" at bounding box center [268, 137] width 456 height 5
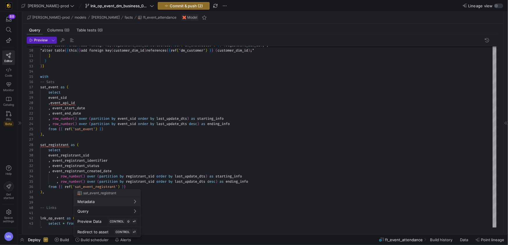
click at [178, 168] on div at bounding box center [254, 122] width 508 height 245
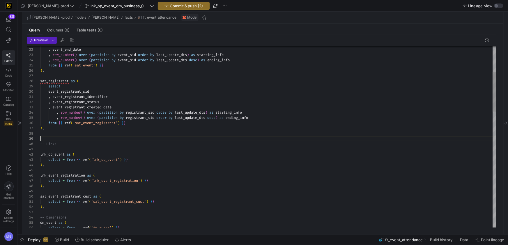
click at [100, 137] on div at bounding box center [268, 138] width 456 height 5
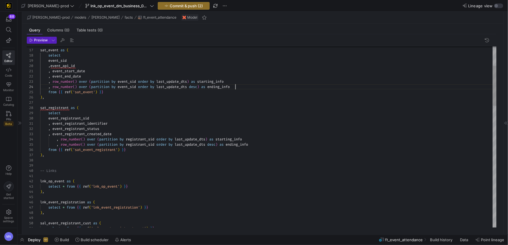
scroll to position [16, 194]
click at [281, 87] on div ", row_number ( ) over ( partition by event_sid order by last_update_dts desc ) …" at bounding box center [268, 86] width 456 height 5
click at [104, 159] on div at bounding box center [268, 159] width 456 height 5
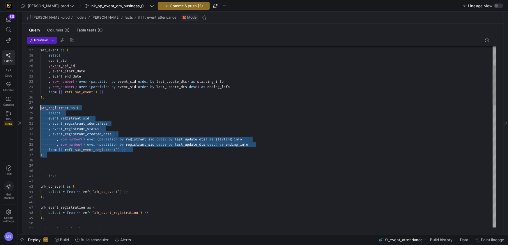
drag, startPoint x: 76, startPoint y: 157, endPoint x: 37, endPoint y: 110, distance: 61.0
type textarea ", event_start_date , event_end_date , row_number() over (partition by event_sid…"
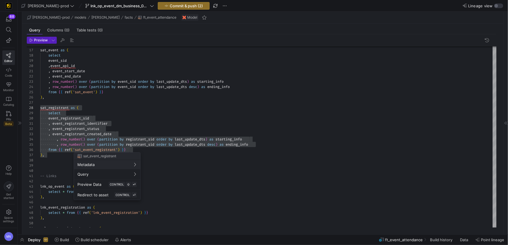
click at [167, 88] on div at bounding box center [254, 122] width 508 height 245
click at [60, 163] on div at bounding box center [268, 165] width 456 height 5
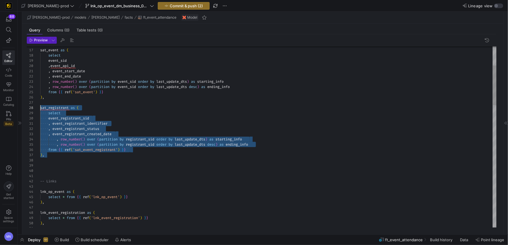
drag, startPoint x: 73, startPoint y: 155, endPoint x: 41, endPoint y: 115, distance: 50.8
click at [38, 107] on div "29 30 32 33 34 35 36 37 38 41 42 43 44 45 46 31 27 28 26 24 25 23 22 21 47 48 4…" at bounding box center [262, 136] width 470 height 181
type textarea ", event_start_date , event_end_date , row_number() over (partition by event_sid…"
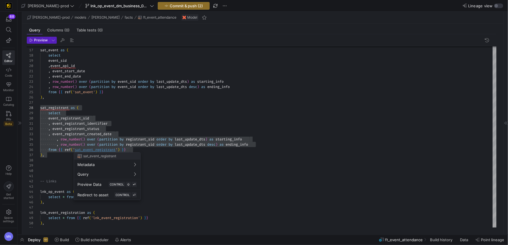
drag, startPoint x: 43, startPoint y: 169, endPoint x: 62, endPoint y: 167, distance: 19.7
click at [43, 169] on div at bounding box center [254, 122] width 508 height 245
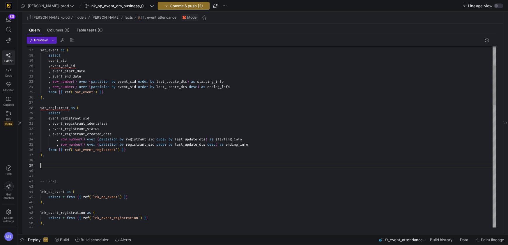
click at [55, 165] on div at bounding box center [268, 165] width 456 height 5
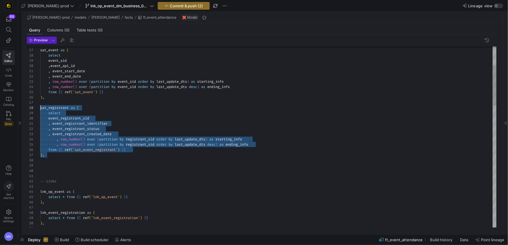
drag, startPoint x: 63, startPoint y: 155, endPoint x: 38, endPoint y: 108, distance: 53.3
click at [38, 108] on div "29 30 32 33 34 35 36 37 38 41 42 43 44 45 46 31 27 28 26 24 25 23 22 21 47 48 4…" at bounding box center [262, 136] width 470 height 181
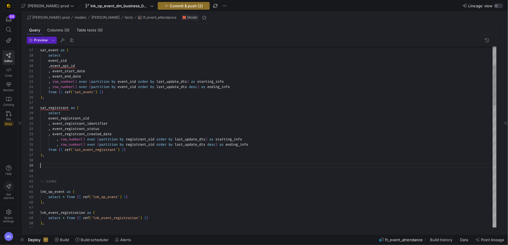
scroll to position [42, 0]
drag, startPoint x: 47, startPoint y: 166, endPoint x: 53, endPoint y: 166, distance: 5.8
click at [47, 166] on div at bounding box center [268, 165] width 456 height 5
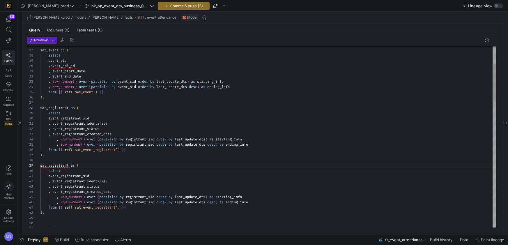
scroll to position [42, 31]
drag, startPoint x: 72, startPoint y: 166, endPoint x: 83, endPoint y: 163, distance: 11.3
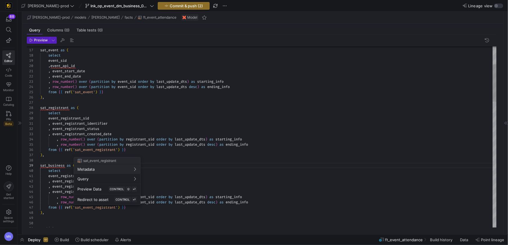
drag, startPoint x: 117, startPoint y: 208, endPoint x: 120, endPoint y: 207, distance: 3.0
click at [117, 208] on div at bounding box center [254, 122] width 508 height 245
click at [118, 207] on div at bounding box center [254, 122] width 508 height 245
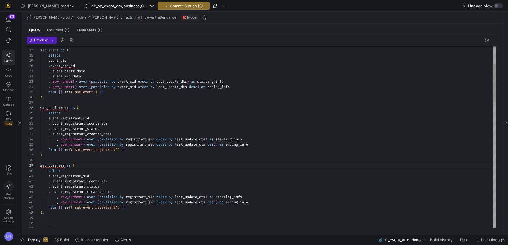
drag, startPoint x: 145, startPoint y: 205, endPoint x: 148, endPoint y: 206, distance: 3.1
click at [145, 205] on div "from { { ref ( 'sat_event_registrant' ) } }" at bounding box center [268, 207] width 456 height 5
drag, startPoint x: 126, startPoint y: 184, endPoint x: 117, endPoint y: 183, distance: 9.3
click at [126, 183] on div ", event_registrant_identifier" at bounding box center [268, 181] width 456 height 5
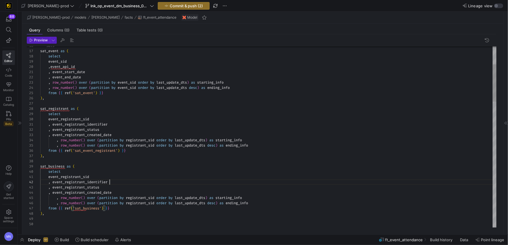
scroll to position [5, 69]
click at [82, 176] on span "event_registrant_sid" at bounding box center [68, 176] width 41 height 5
click at [140, 153] on div ") ," at bounding box center [268, 155] width 456 height 5
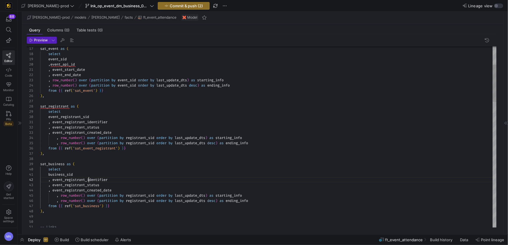
drag, startPoint x: 87, startPoint y: 178, endPoint x: 94, endPoint y: 177, distance: 7.1
click at [87, 178] on span "event_registrant_identifier" at bounding box center [79, 179] width 55 height 5
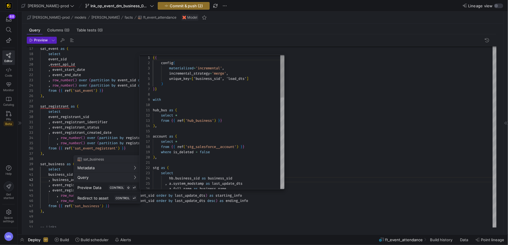
scroll to position [52, 0]
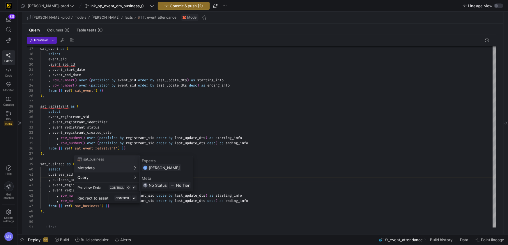
click at [48, 174] on div at bounding box center [254, 122] width 508 height 245
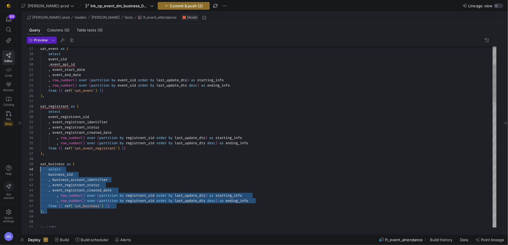
scroll to position [42, 0]
drag, startPoint x: 52, startPoint y: 208, endPoint x: 38, endPoint y: 164, distance: 46.3
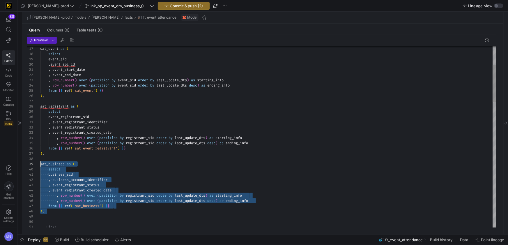
drag, startPoint x: 73, startPoint y: 208, endPoint x: 35, endPoint y: 164, distance: 57.8
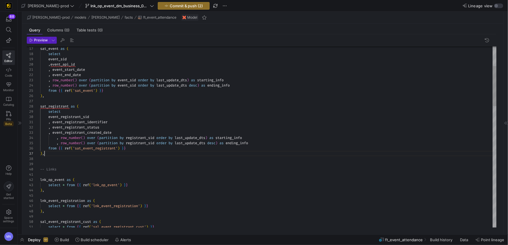
scroll to position [31, 4]
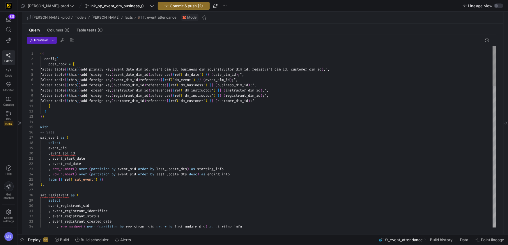
click at [68, 128] on div "with" at bounding box center [268, 126] width 456 height 5
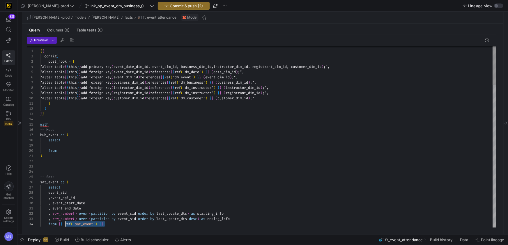
scroll to position [16, 19]
drag, startPoint x: 112, startPoint y: 226, endPoint x: 91, endPoint y: 208, distance: 27.5
click at [59, 225] on div "from { { ref ( 'sat_event' ) } }" at bounding box center [268, 223] width 456 height 5
click at [76, 151] on div "from" at bounding box center [268, 150] width 456 height 5
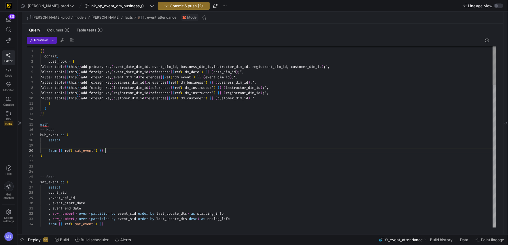
scroll to position [47, 65]
click at [100, 144] on div at bounding box center [254, 122] width 508 height 245
click at [86, 151] on div at bounding box center [254, 122] width 508 height 245
click at [88, 151] on div at bounding box center [254, 122] width 508 height 245
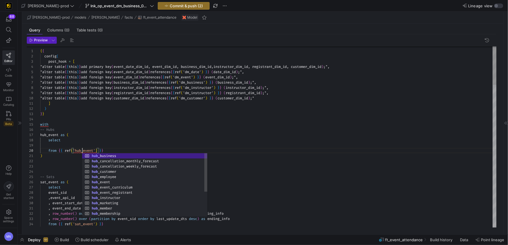
scroll to position [47, 42]
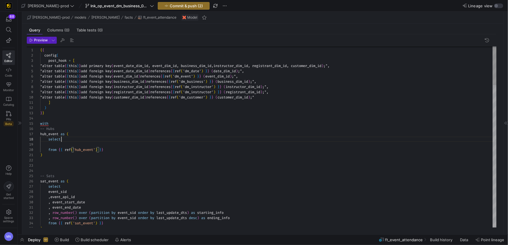
click at [107, 140] on div "select" at bounding box center [268, 139] width 456 height 5
drag, startPoint x: 84, startPoint y: 145, endPoint x: 91, endPoint y: 143, distance: 7.8
click at [84, 145] on div at bounding box center [268, 144] width 456 height 5
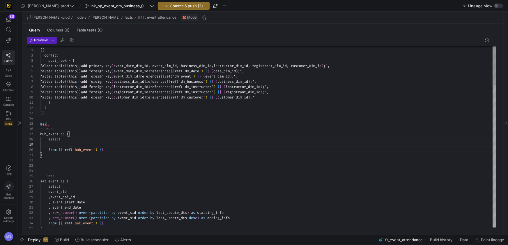
click at [75, 140] on div "select" at bounding box center [268, 139] width 456 height 5
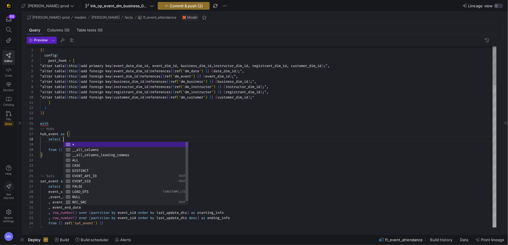
scroll to position [36, 25]
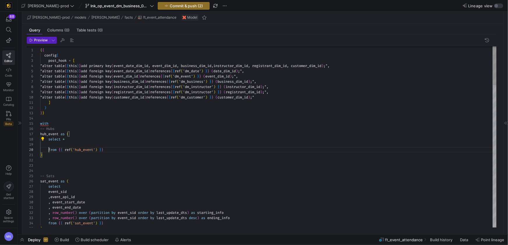
click at [48, 151] on span "from" at bounding box center [52, 149] width 8 height 5
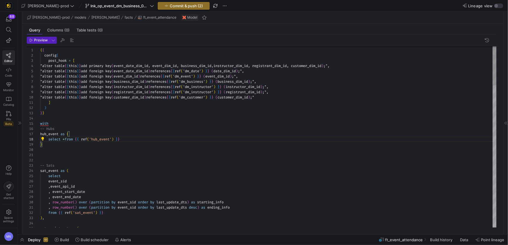
scroll to position [36, 27]
click at [59, 146] on div ")" at bounding box center [268, 144] width 456 height 5
drag, startPoint x: 48, startPoint y: 145, endPoint x: 36, endPoint y: 134, distance: 16.3
click at [36, 133] on div "31 32 30 29 28 27 26 25 24 15 23 13 14 11 12 10 9 7 8 6 5 4 3 2 1 16 20 21 22 1…" at bounding box center [262, 136] width 470 height 181
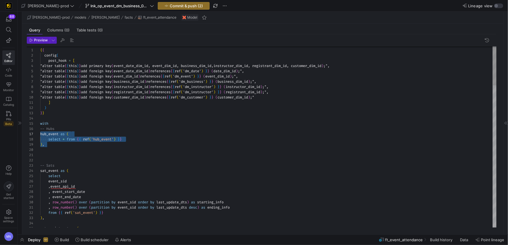
click at [57, 154] on div at bounding box center [268, 154] width 456 height 5
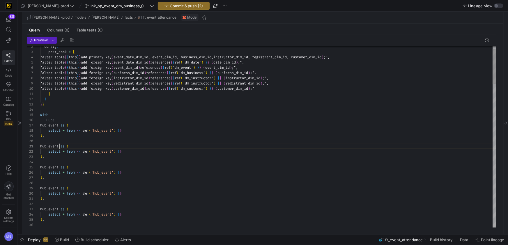
scroll to position [0, 21]
drag, startPoint x: 60, startPoint y: 146, endPoint x: 107, endPoint y: 140, distance: 47.3
click at [60, 146] on span at bounding box center [60, 146] width 2 height 5
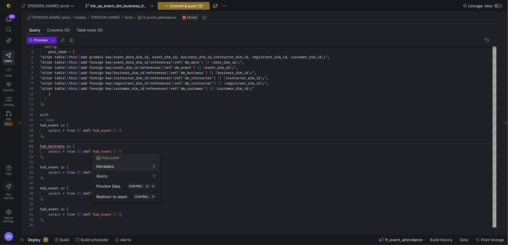
click at [114, 153] on div at bounding box center [254, 122] width 508 height 245
click at [116, 151] on div at bounding box center [254, 122] width 508 height 245
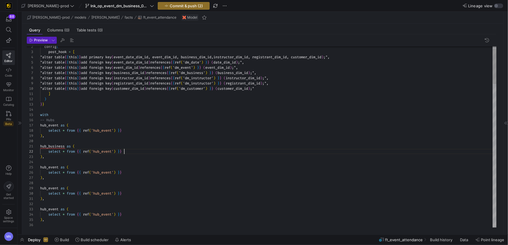
click at [146, 151] on div "select * from { { ref ( 'hub_event' ) } }" at bounding box center [268, 151] width 456 height 5
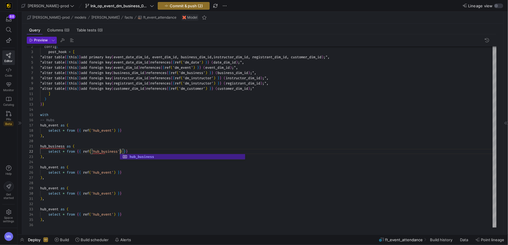
scroll to position [5, 80]
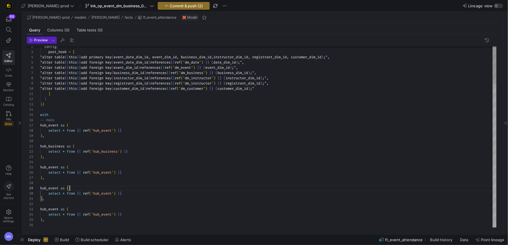
scroll to position [47, 84]
click at [125, 194] on div "select * from { { ref ( 'hub_event' ) } }" at bounding box center [268, 193] width 456 height 5
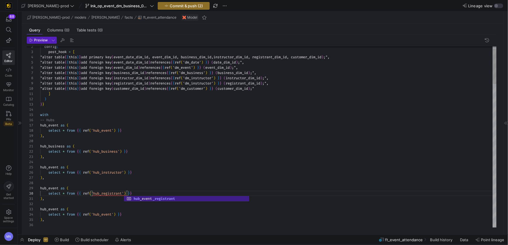
click at [133, 215] on div "select * from { { ref ( 'hub_event' ) } }" at bounding box center [268, 214] width 456 height 5
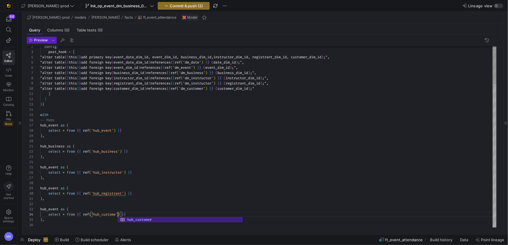
scroll to position [16, 80]
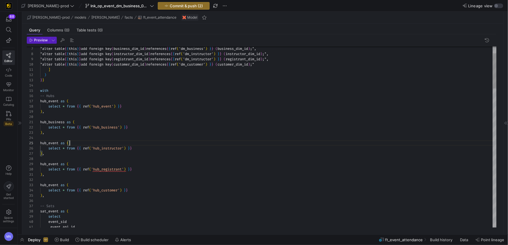
drag, startPoint x: 60, startPoint y: 143, endPoint x: 65, endPoint y: 143, distance: 5.5
click at [60, 143] on span at bounding box center [60, 143] width 2 height 5
drag, startPoint x: 58, startPoint y: 184, endPoint x: 91, endPoint y: 181, distance: 32.8
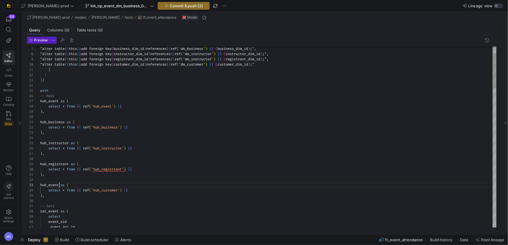
click at [150, 154] on div ") ," at bounding box center [268, 153] width 456 height 5
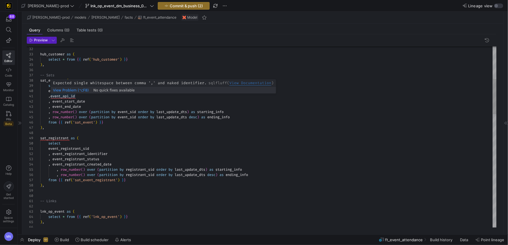
scroll to position [0, 13]
click at [52, 95] on span "event_api_id" at bounding box center [62, 96] width 24 height 5
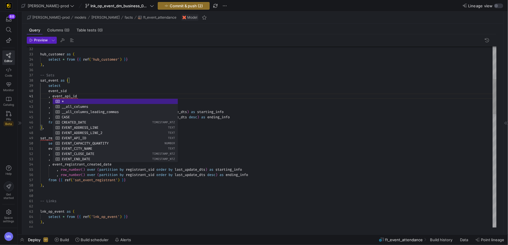
click at [162, 86] on div "select" at bounding box center [268, 85] width 456 height 5
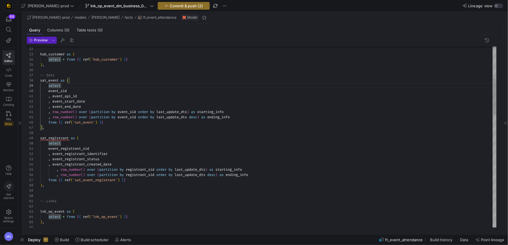
scroll to position [42, 13]
click at [52, 138] on span "sat_registrant" at bounding box center [54, 138] width 29 height 5
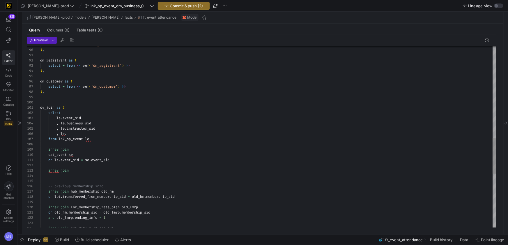
drag, startPoint x: 44, startPoint y: 144, endPoint x: 93, endPoint y: 146, distance: 49.2
click at [44, 144] on span at bounding box center [44, 144] width 8 height 5
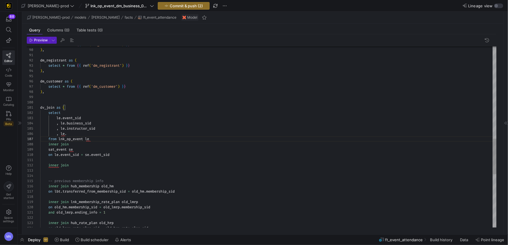
click at [121, 154] on div "select * from { { ref ( 'dm_instructor' ) } } ) , dm_registrant as ( select * f…" at bounding box center [268, 37] width 456 height 922
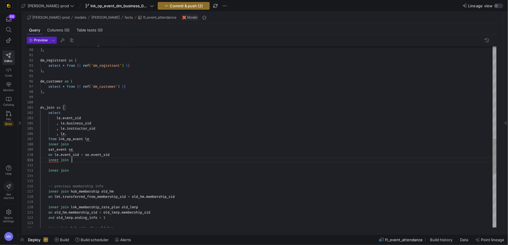
scroll to position [0, 31]
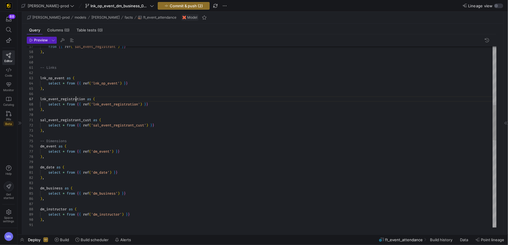
click at [76, 97] on span "lnk_event_registration" at bounding box center [62, 99] width 45 height 5
click at [77, 97] on div "select * from { { ref ( 'dm_instructor' ) } } ) , dm_instructor as ( ) , select…" at bounding box center [268, 209] width 456 height 927
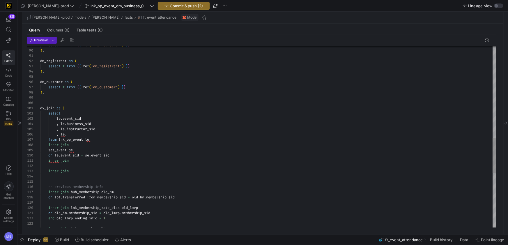
drag, startPoint x: 79, startPoint y: 160, endPoint x: 84, endPoint y: 161, distance: 5.2
click at [79, 160] on div "inner join" at bounding box center [268, 160] width 456 height 5
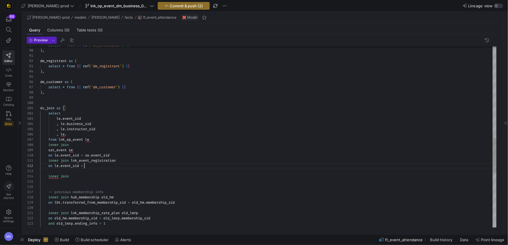
scroll to position [5, 46]
click at [122, 160] on div "select * from { { ref ( 'dm_instructor' ) } } ) , dm_registrant as ( select * f…" at bounding box center [268, 43] width 456 height 932
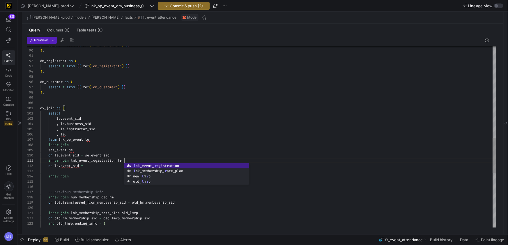
scroll to position [0, 84]
click at [94, 166] on div "on le . event_sid =" at bounding box center [268, 165] width 456 height 5
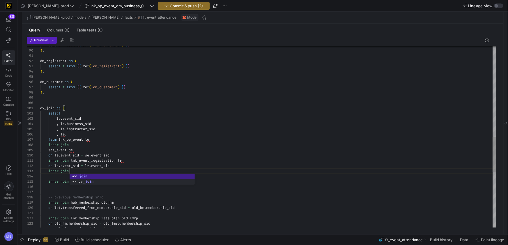
scroll to position [10, 31]
click at [116, 130] on div ", le . instructor_sid" at bounding box center [268, 128] width 456 height 5
drag, startPoint x: 91, startPoint y: 136, endPoint x: 102, endPoint y: 135, distance: 11.1
click at [91, 136] on div ", le ." at bounding box center [268, 134] width 456 height 5
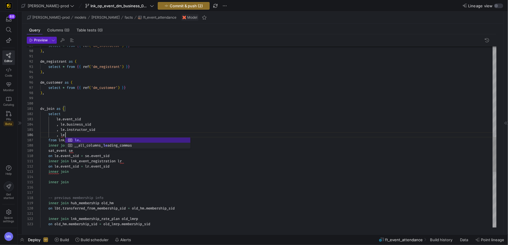
scroll to position [26, 27]
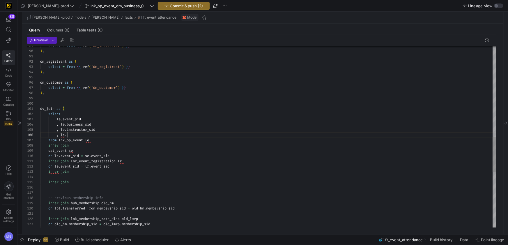
click at [85, 168] on span at bounding box center [84, 166] width 2 height 5
click at [80, 137] on div ", le ." at bounding box center [268, 134] width 456 height 5
click at [97, 172] on div "inner join" at bounding box center [268, 171] width 456 height 5
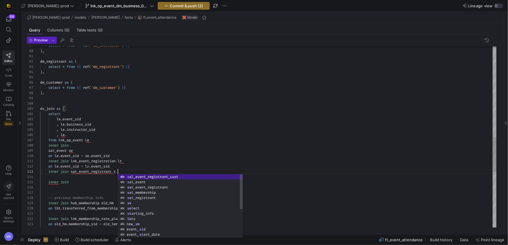
scroll to position [10, 80]
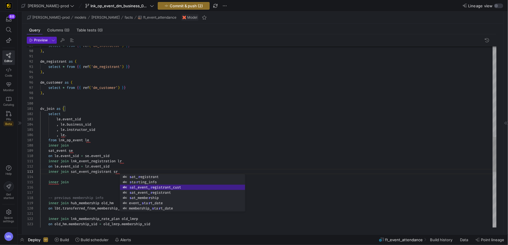
click at [169, 169] on div "inner join sat_event_registrant sr" at bounding box center [268, 171] width 456 height 5
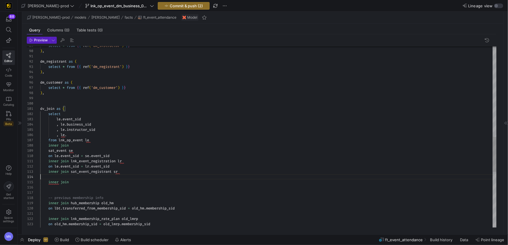
click at [65, 177] on div at bounding box center [268, 176] width 456 height 5
drag, startPoint x: 116, startPoint y: 156, endPoint x: 54, endPoint y: 157, distance: 62.3
click at [55, 155] on div "select * from { { ref ( 'dm_instructor' ) } } ) , dm_registrant as ( select * f…" at bounding box center [268, 45] width 456 height 937
click at [58, 178] on div "on" at bounding box center [268, 176] width 456 height 5
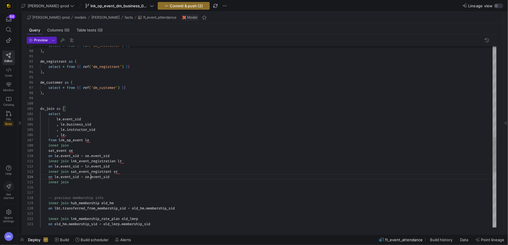
scroll to position [16, 50]
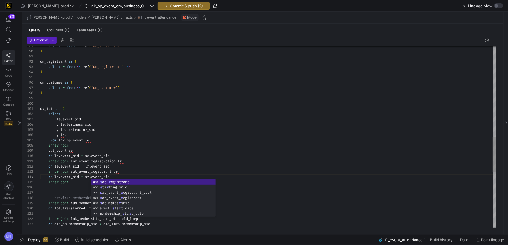
click at [158, 158] on div "inner join lnk_event_registration lr" at bounding box center [268, 160] width 456 height 5
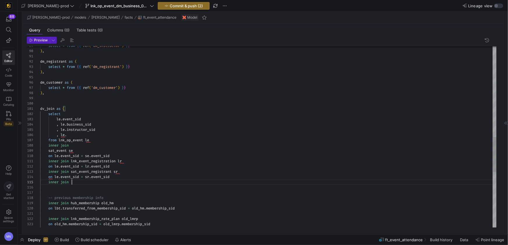
scroll to position [21, 31]
drag, startPoint x: 81, startPoint y: 183, endPoint x: 158, endPoint y: 177, distance: 76.7
click at [82, 183] on div "inner join" at bounding box center [268, 181] width 456 height 5
click at [100, 189] on div "select * from { { ref ( 'dm_instructor' ) } } ) , dm_registrant as ( select * f…" at bounding box center [268, 45] width 456 height 937
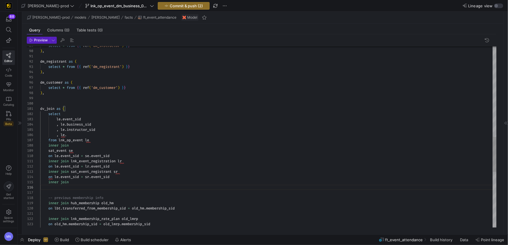
drag, startPoint x: 51, startPoint y: 178, endPoint x: 63, endPoint y: 179, distance: 12.9
click at [51, 178] on span "on" at bounding box center [50, 176] width 4 height 5
drag, startPoint x: 79, startPoint y: 183, endPoint x: 87, endPoint y: 183, distance: 8.4
click at [79, 183] on div "inner join" at bounding box center [268, 181] width 456 height 5
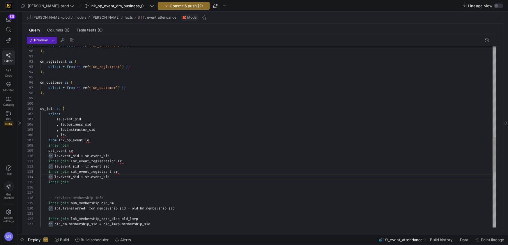
scroll to position [21, 31]
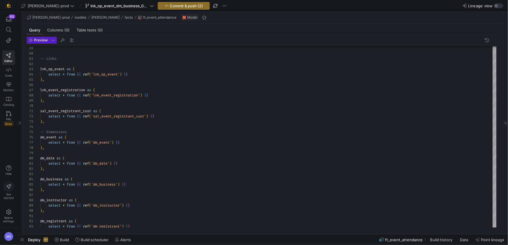
click at [71, 112] on div "select * from { { ref ( 'dm_instructor' ) } } ) , dm_registrant as ( select * f…" at bounding box center [268, 205] width 456 height 937
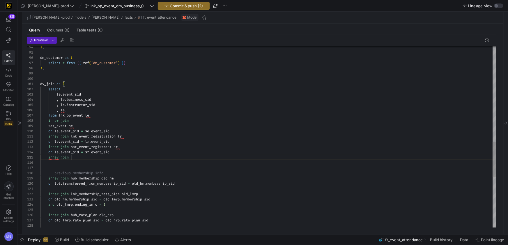
scroll to position [21, 31]
click at [86, 157] on div "inner join" at bounding box center [268, 157] width 456 height 5
click at [150, 158] on div "inner join sal_event_registrant_cust" at bounding box center [268, 157] width 456 height 5
click at [121, 163] on div "on sr . event_registrant_sid = rc" at bounding box center [268, 162] width 456 height 5
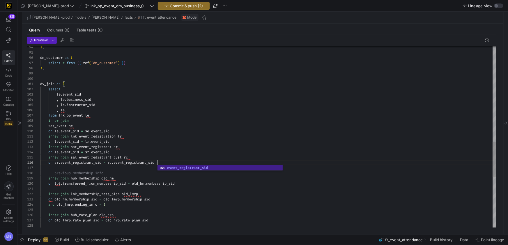
scroll to position [26, 117]
click at [117, 169] on div at bounding box center [268, 167] width 456 height 5
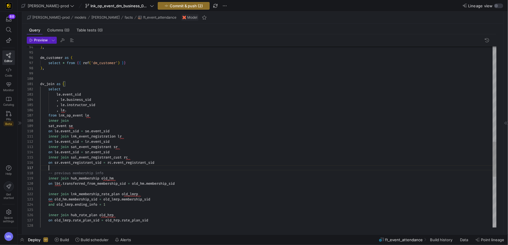
click at [117, 169] on div at bounding box center [268, 167] width 456 height 5
click at [145, 171] on div ") , dm_customer as ( select * from { { ref ( 'dm_customer' ) } } ) , dv_join as…" at bounding box center [268, 21] width 456 height 937
drag, startPoint x: 73, startPoint y: 168, endPoint x: 76, endPoint y: 167, distance: 3.3
click at [73, 168] on div at bounding box center [268, 167] width 456 height 5
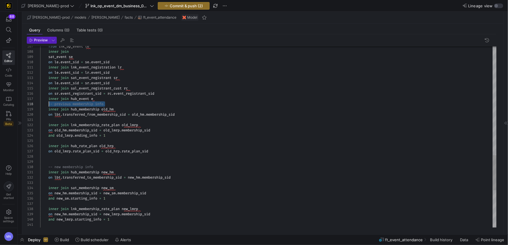
scroll to position [36, 8]
drag, startPoint x: 92, startPoint y: 103, endPoint x: 49, endPoint y: 111, distance: 43.7
click at [48, 105] on div "-- previous membership info" at bounding box center [268, 103] width 456 height 5
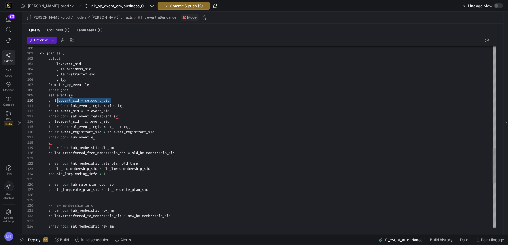
scroll to position [47, 15]
drag, startPoint x: 118, startPoint y: 100, endPoint x: 54, endPoint y: 101, distance: 63.8
click at [55, 100] on div "on le . event_sid = se . event_sid" at bounding box center [268, 100] width 456 height 5
drag, startPoint x: 61, startPoint y: 141, endPoint x: 104, endPoint y: 146, distance: 43.0
click at [61, 141] on div "on" at bounding box center [268, 142] width 456 height 5
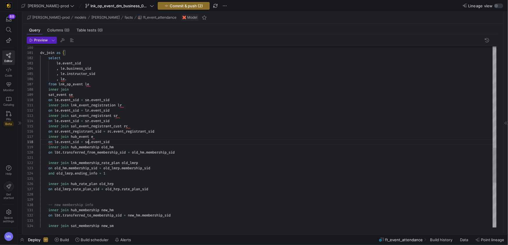
scroll to position [36, 48]
drag, startPoint x: 89, startPoint y: 142, endPoint x: 104, endPoint y: 141, distance: 14.6
click at [89, 142] on span "se" at bounding box center [87, 141] width 4 height 5
drag, startPoint x: 132, startPoint y: 146, endPoint x: 95, endPoint y: 145, distance: 37.6
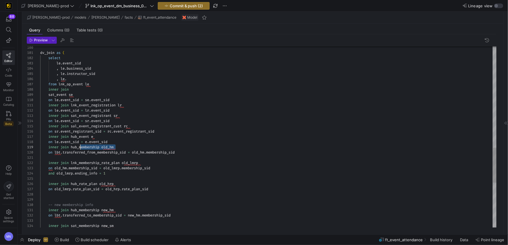
click at [81, 147] on div "inner join hub_membership old_hm" at bounding box center [268, 146] width 456 height 5
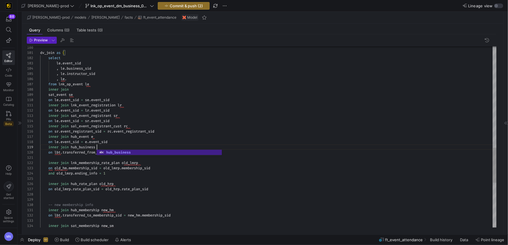
scroll to position [36, 69]
click at [161, 143] on div "on le . event_sid = e . event_sid" at bounding box center [268, 141] width 456 height 5
drag, startPoint x: 187, startPoint y: 152, endPoint x: 103, endPoint y: 169, distance: 85.2
click at [55, 153] on div "on lbt . transferred_from_membership_sid = old_hm . membership_sid" at bounding box center [268, 152] width 456 height 5
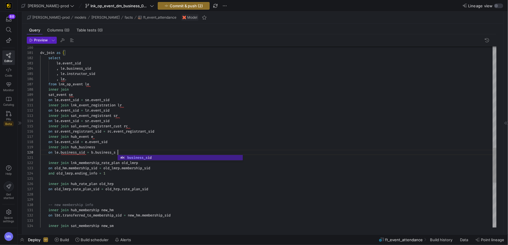
scroll to position [47, 82]
click at [105, 148] on div "inner join hub_business" at bounding box center [268, 146] width 456 height 5
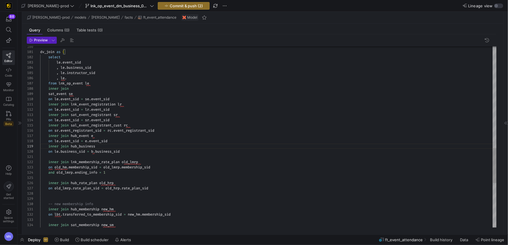
scroll to position [42, 61]
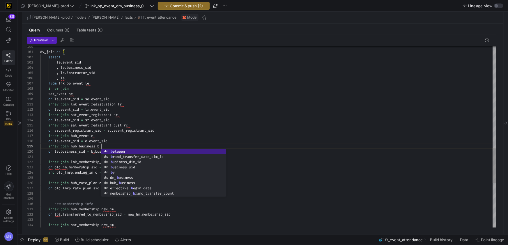
click at [151, 145] on div "inner join hub_business b" at bounding box center [268, 146] width 456 height 5
click at [65, 155] on div at bounding box center [268, 156] width 456 height 5
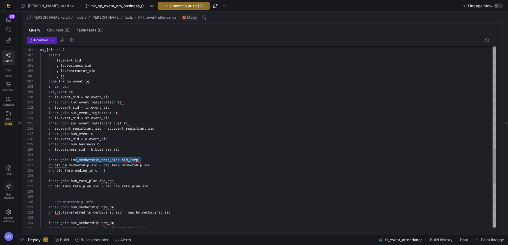
scroll to position [5, 33]
drag, startPoint x: 146, startPoint y: 161, endPoint x: 129, endPoint y: 157, distance: 17.2
click at [73, 159] on div "inner join lnk_membership_rate_plan old_lmrp" at bounding box center [268, 159] width 456 height 5
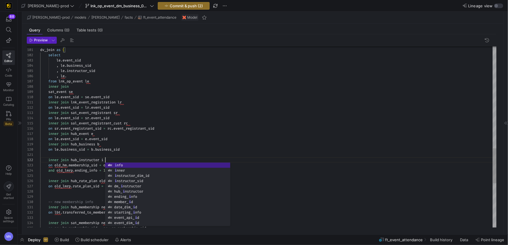
scroll to position [26, 117]
click at [245, 127] on div "on sr . event_registrant_sid = rc . event_registrant_sid" at bounding box center [268, 128] width 456 height 5
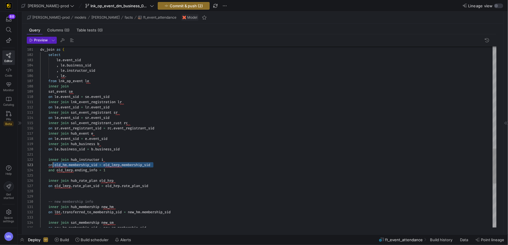
scroll to position [10, 15]
drag, startPoint x: 159, startPoint y: 164, endPoint x: 75, endPoint y: 189, distance: 87.7
click at [54, 167] on div "on old_hm . membership_sid = old_lmrp . membership_sid" at bounding box center [268, 164] width 456 height 5
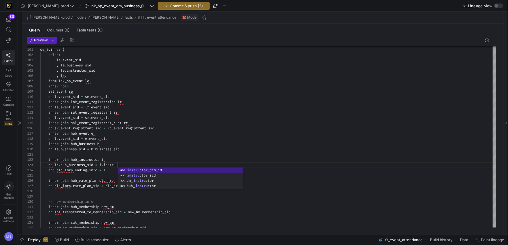
scroll to position [10, 94]
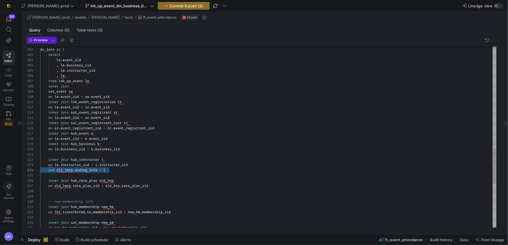
drag, startPoint x: 88, startPoint y: 175, endPoint x: 53, endPoint y: 184, distance: 36.0
click at [23, 170] on div "Preview 114 115 116 117 118 119 120 121 122 123 124 125 126 127 128 129 130 131…" at bounding box center [261, 131] width 479 height 195
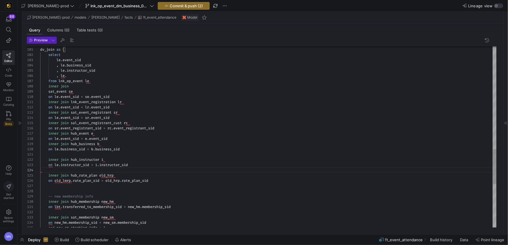
scroll to position [10, 90]
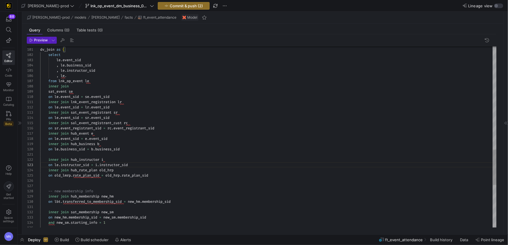
drag, startPoint x: 119, startPoint y: 170, endPoint x: 123, endPoint y: 170, distance: 3.8
click at [121, 170] on div "inner join hub_rate_plan old_hrp" at bounding box center [268, 169] width 456 height 5
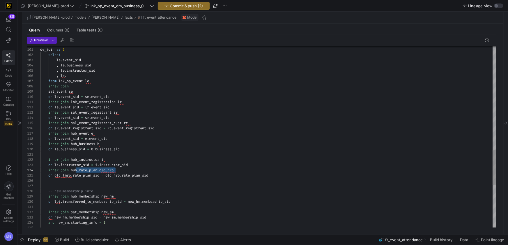
scroll to position [16, 31]
drag, startPoint x: 113, startPoint y: 169, endPoint x: 79, endPoint y: 190, distance: 39.7
click at [72, 169] on div "inner join hub_rate_plan old_hrp" at bounding box center [268, 169] width 456 height 5
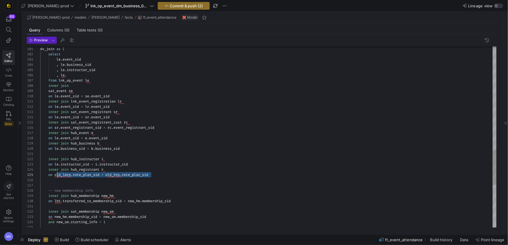
scroll to position [21, 15]
drag, startPoint x: 164, startPoint y: 176, endPoint x: 68, endPoint y: 191, distance: 97.6
drag, startPoint x: 95, startPoint y: 189, endPoint x: 0, endPoint y: 177, distance: 95.6
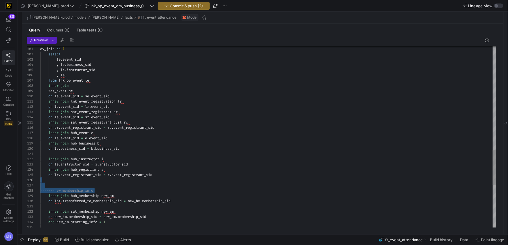
click at [0, 177] on as-split "88 Editor Code Monitor Catalog PRs Beta Help Get started Space settings MN edw-…" at bounding box center [254, 122] width 508 height 245
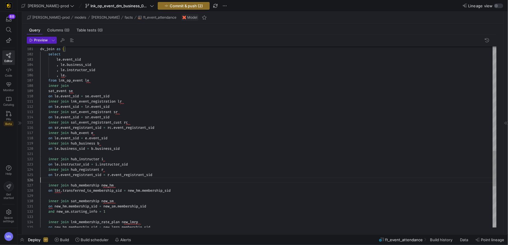
scroll to position [21, 115]
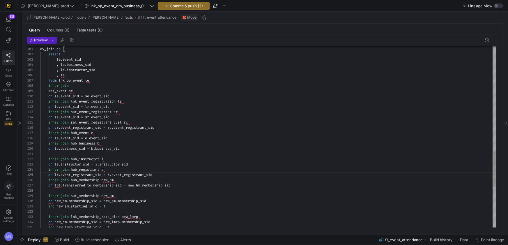
click at [96, 180] on span "hub_membership" at bounding box center [85, 180] width 29 height 5
type textarea "inner join hub_instructor i on le.instructor_sid = i.instructor_sid inner join …"
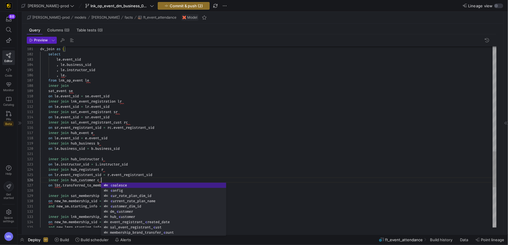
click at [75, 188] on div at bounding box center [268, 190] width 456 height 5
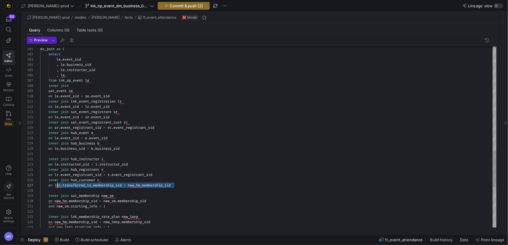
scroll to position [31, 17]
drag, startPoint x: 176, startPoint y: 186, endPoint x: 145, endPoint y: 170, distance: 35.7
click at [56, 186] on div "on lbt . transferred_to_membership_sid = new_hm . membership_sid" at bounding box center [268, 185] width 456 height 5
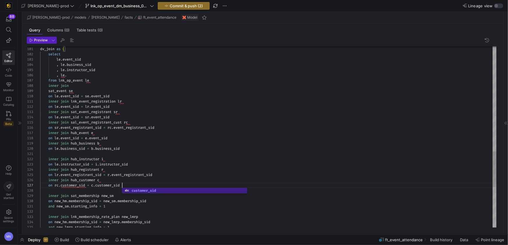
scroll to position [31, 82]
click at [210, 166] on div "on le . instructor_sid = i . instructor_sid" at bounding box center [268, 163] width 456 height 5
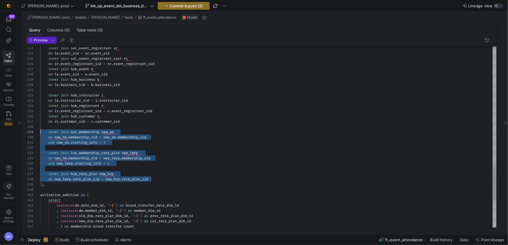
scroll to position [42, 0]
drag, startPoint x: 162, startPoint y: 177, endPoint x: 17, endPoint y: 130, distance: 152.9
click at [17, 130] on as-split "88 Editor Code Monitor Catalog PRs Beta Help Get started Space settings MN edw-…" at bounding box center [254, 122] width 508 height 245
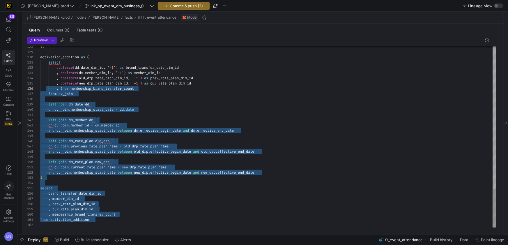
scroll to position [10, 4]
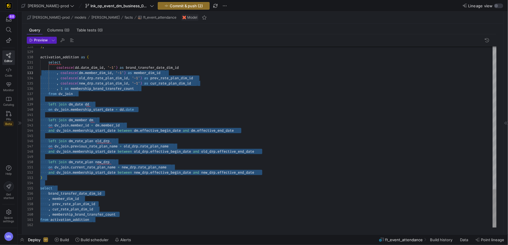
drag, startPoint x: 79, startPoint y: 193, endPoint x: 44, endPoint y: 73, distance: 124.8
drag, startPoint x: 181, startPoint y: 199, endPoint x: 176, endPoint y: 199, distance: 4.9
click at [181, 199] on div ", member_dim_id" at bounding box center [268, 198] width 456 height 5
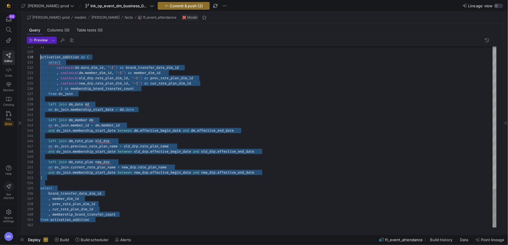
drag, startPoint x: 127, startPoint y: 226, endPoint x: 20, endPoint y: 62, distance: 195.0
click at [24, 57] on div "Preview 128 129 130 131 132 133 134 135 136 137 138 139 140 141 142 143 144 145…" at bounding box center [261, 131] width 479 height 195
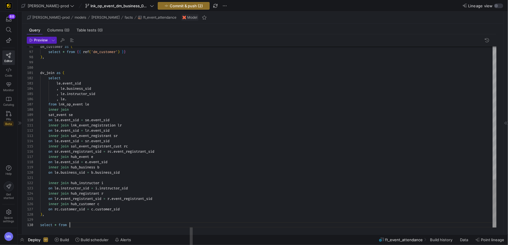
scroll to position [47, 29]
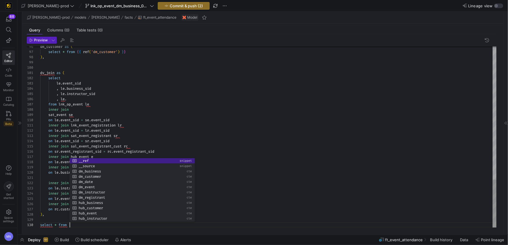
drag, startPoint x: 49, startPoint y: 216, endPoint x: 73, endPoint y: 218, distance: 23.7
click at [49, 216] on div ") ," at bounding box center [268, 214] width 456 height 5
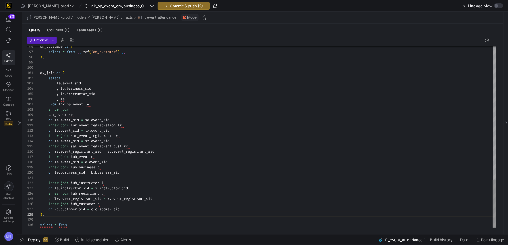
scroll to position [36, 2]
type textarea "inner join hub_instructor i on le.instructor_sid = i.instructor_sid inner join …"
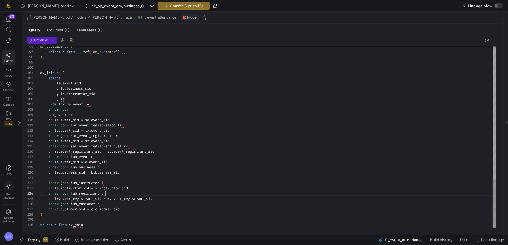
click at [174, 192] on div "inner join hub_registrant r" at bounding box center [268, 193] width 456 height 5
click at [98, 226] on div "select * from dv_join" at bounding box center [268, 224] width 456 height 5
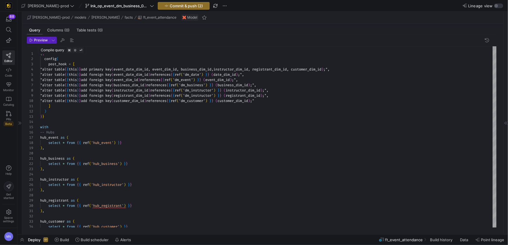
click at [61, 41] on span "button" at bounding box center [62, 40] width 7 height 7
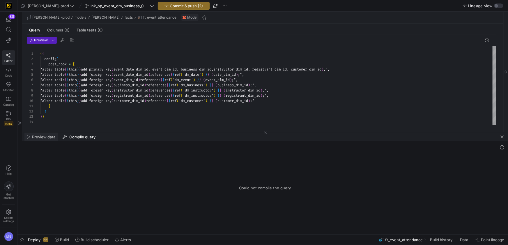
click at [45, 136] on span "Preview data" at bounding box center [43, 137] width 23 height 4
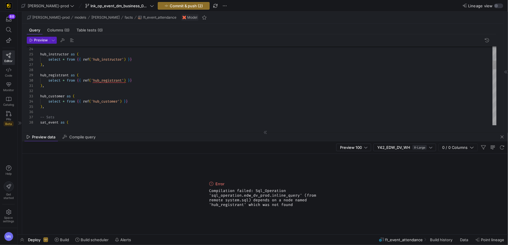
scroll to position [47, 63]
drag, startPoint x: 103, startPoint y: 80, endPoint x: 131, endPoint y: 107, distance: 38.7
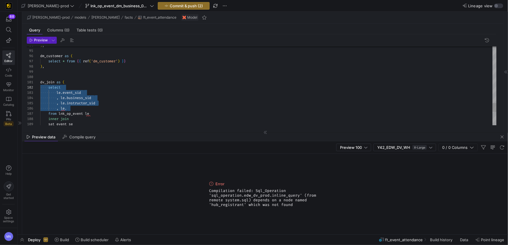
scroll to position [10, 0]
drag, startPoint x: 76, startPoint y: 108, endPoint x: 29, endPoint y: 93, distance: 49.4
click at [29, 93] on div "107 108 109 106 105 104 103 102 101 100 99 98 97 96 95 94 from lnk_op_event le …" at bounding box center [262, 85] width 470 height 79
drag, startPoint x: 73, startPoint y: 110, endPoint x: 77, endPoint y: 109, distance: 3.5
click at [74, 110] on div ", le ." at bounding box center [268, 109] width 456 height 5
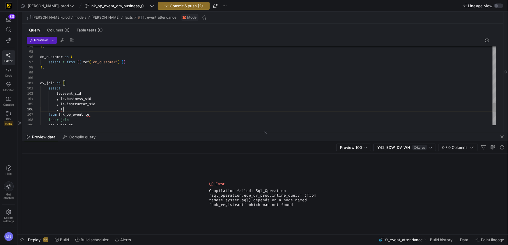
scroll to position [26, 21]
click at [502, 136] on span "button" at bounding box center [502, 136] width 7 height 7
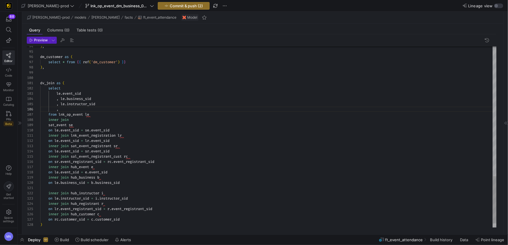
click at [109, 110] on div "," at bounding box center [268, 109] width 456 height 5
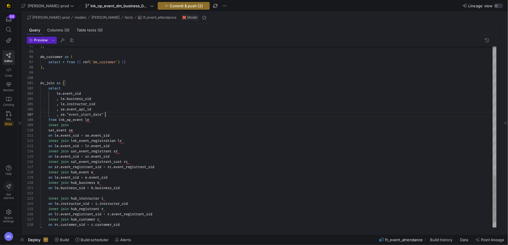
scroll to position [31, 65]
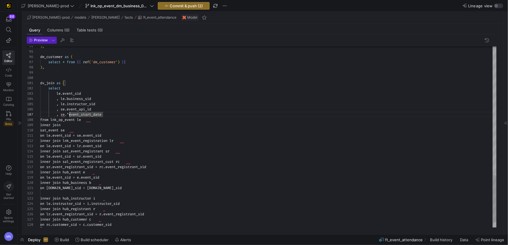
type textarea "dv_join as ( select le.event_sid , le.business_sid , le.instructor_sid , se.eve…"
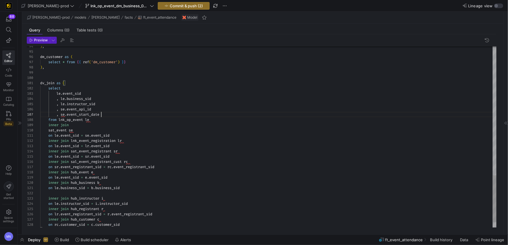
click at [141, 114] on div ", se . event_start_date" at bounding box center [268, 114] width 456 height 5
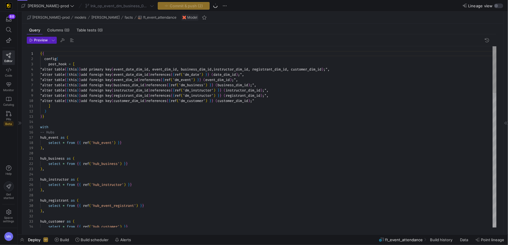
scroll to position [31, 0]
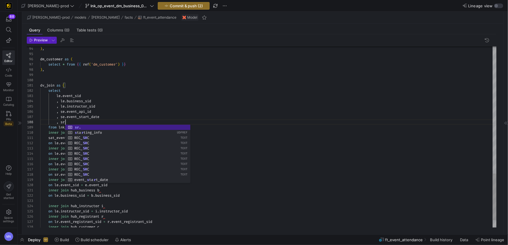
scroll to position [36, 27]
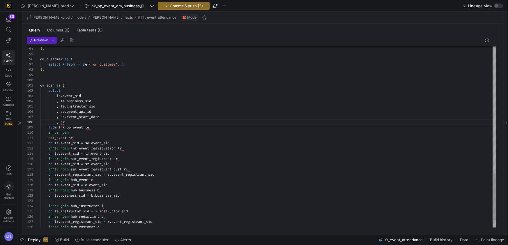
click at [78, 161] on div "inner join sat_event_registrant sr" at bounding box center [268, 158] width 456 height 5
click at [125, 159] on div "inner join hub_event_registrant sr" at bounding box center [268, 158] width 456 height 5
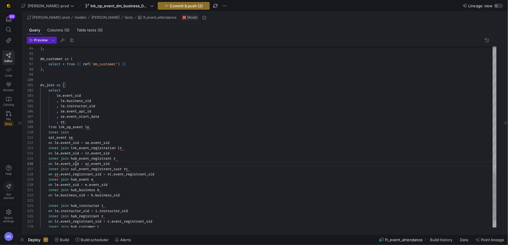
click at [153, 156] on div "inner join hub_event_registrant r" at bounding box center [268, 158] width 456 height 5
click at [138, 175] on span "event_registrant_sid" at bounding box center [134, 174] width 41 height 5
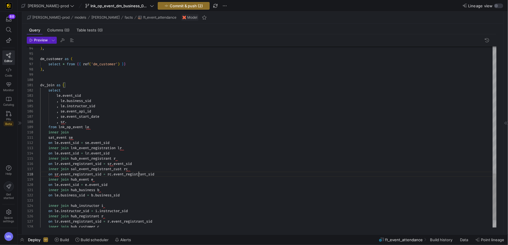
click at [138, 175] on span "event_registrant_sid" at bounding box center [134, 174] width 41 height 5
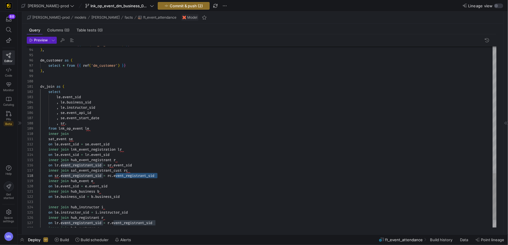
drag, startPoint x: 125, startPoint y: 165, endPoint x: 130, endPoint y: 165, distance: 5.0
click at [125, 165] on span "event_sid" at bounding box center [123, 165] width 18 height 5
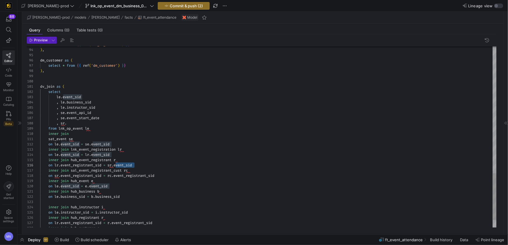
scroll to position [26, 117]
click at [183, 157] on div "on le . event_sid = lr . event_sid" at bounding box center [268, 154] width 456 height 5
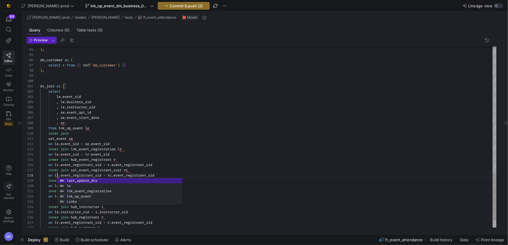
scroll to position [36, 17]
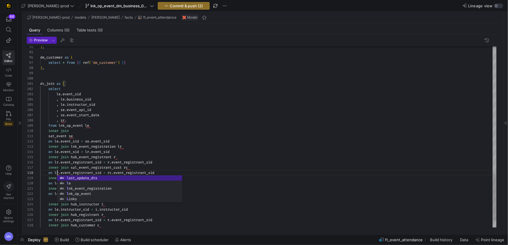
click at [209, 173] on div "on lr . event_registrant_sid = rc . event_registrant_sid" at bounding box center [268, 172] width 456 height 5
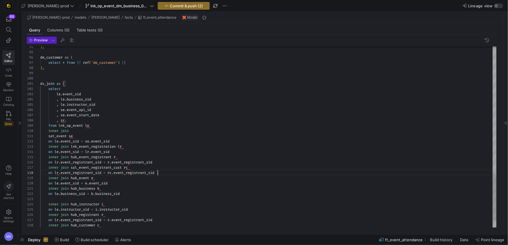
scroll to position [36, 117]
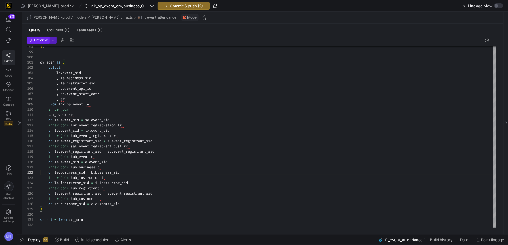
click at [39, 40] on span "Preview" at bounding box center [41, 40] width 14 height 4
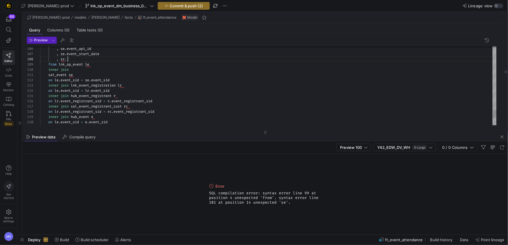
scroll to position [36, 27]
drag, startPoint x: 82, startPoint y: 60, endPoint x: 89, endPoint y: 60, distance: 7.3
click at [82, 60] on div ", sr ." at bounding box center [268, 58] width 456 height 5
click at [178, 85] on div "inner join lnk_event_registration lr" at bounding box center [268, 84] width 456 height 5
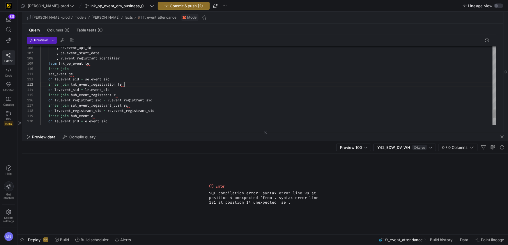
scroll to position [10, 84]
click at [502, 136] on span "button" at bounding box center [502, 136] width 7 height 7
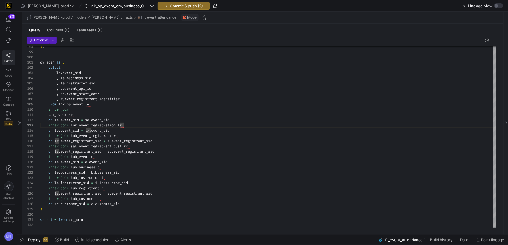
drag, startPoint x: 42, startPoint y: 41, endPoint x: 95, endPoint y: 46, distance: 53.9
click at [42, 41] on span "Preview" at bounding box center [41, 40] width 14 height 4
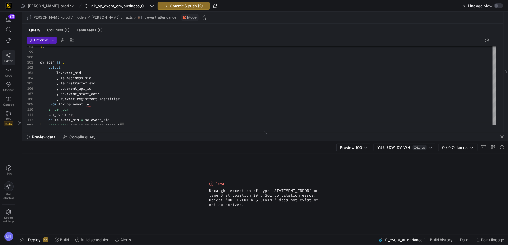
click at [9, 54] on icon at bounding box center [8, 55] width 5 height 5
click at [504, 138] on span "button" at bounding box center [502, 136] width 7 height 7
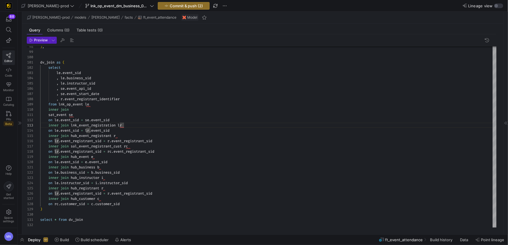
click at [10, 56] on icon at bounding box center [8, 55] width 5 height 5
drag, startPoint x: 20, startPoint y: 123, endPoint x: 22, endPoint y: 118, distance: 5.9
click at [20, 123] on icon at bounding box center [19, 122] width 3 height 3
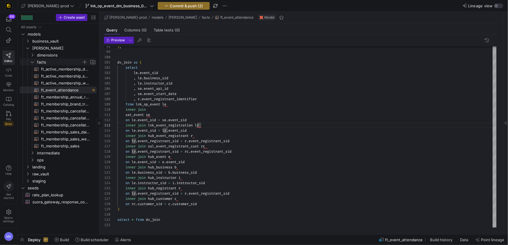
click at [33, 63] on icon "Press SPACE to select this row." at bounding box center [32, 61] width 4 height 3
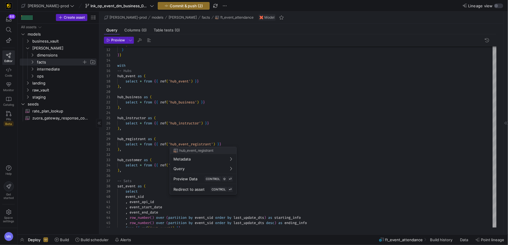
click at [290, 141] on div at bounding box center [254, 122] width 508 height 245
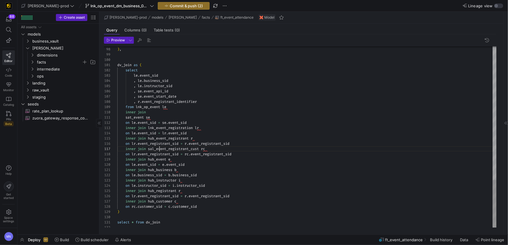
click at [158, 149] on span "sal_event_registrant_cust" at bounding box center [173, 148] width 51 height 5
drag, startPoint x: 169, startPoint y: 138, endPoint x: 177, endPoint y: 138, distance: 8.2
click at [169, 138] on span "hub_event_registrant" at bounding box center [168, 138] width 41 height 5
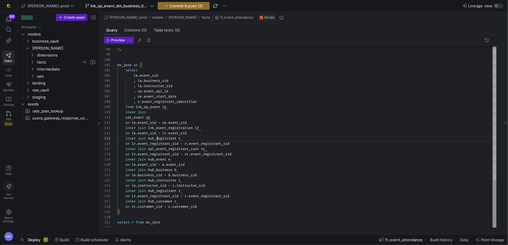
scroll to position [21, 40]
click at [222, 139] on div "inner join hub_registrant r" at bounding box center [306, 138] width 379 height 5
click at [119, 40] on span "Preview" at bounding box center [118, 40] width 14 height 4
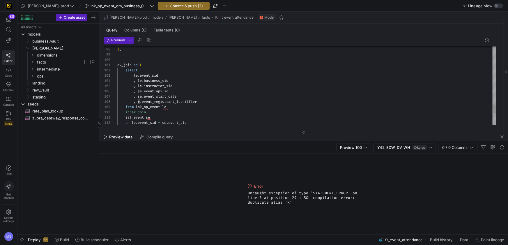
scroll to position [16, 52]
click at [254, 78] on div ", le . business_sid" at bounding box center [306, 80] width 379 height 5
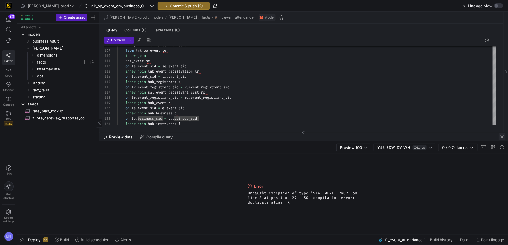
click at [502, 137] on span "button" at bounding box center [502, 136] width 7 height 7
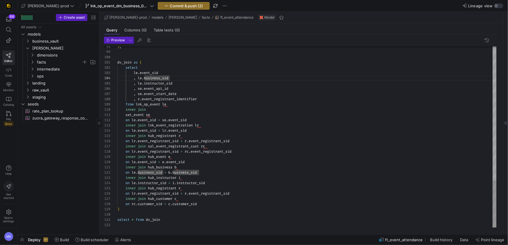
click at [194, 188] on div "inner join hub_registrant r" at bounding box center [306, 188] width 379 height 5
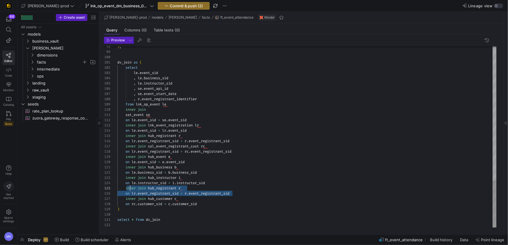
scroll to position [21, 0]
drag, startPoint x: 231, startPoint y: 193, endPoint x: 105, endPoint y: 187, distance: 125.9
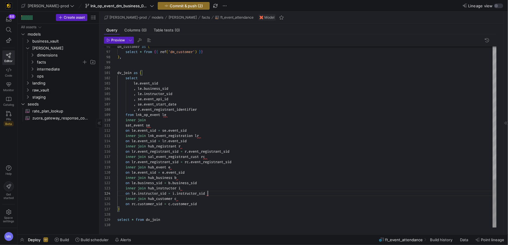
scroll to position [16, 90]
click at [114, 41] on span "Preview" at bounding box center [118, 40] width 14 height 4
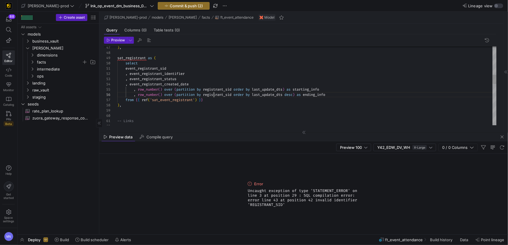
click at [214, 95] on div "-- Links ) , from { { ref ( 'sat_event_registrant' ) } } , row_number ( ) over …" at bounding box center [306, 142] width 379 height 686
click at [159, 69] on span "event_registrant_sid" at bounding box center [145, 68] width 41 height 5
click at [159, 69] on div "-- Links ) , from { { ref ( 'sat_event_registrant' ) } } , row_number ( ) over …" at bounding box center [306, 142] width 379 height 686
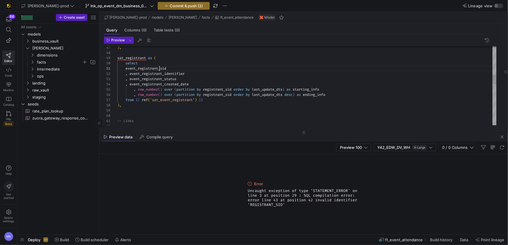
scroll to position [0, 50]
click at [220, 88] on div "-- Links ) , from { { ref ( 'sat_event_registrant' ) } } , row_number ( ) over …" at bounding box center [306, 141] width 379 height 686
click at [220, 94] on div "-- Links ) , from { { ref ( 'sat_event_registrant' ) } } , row_number ( ) over …" at bounding box center [306, 141] width 379 height 686
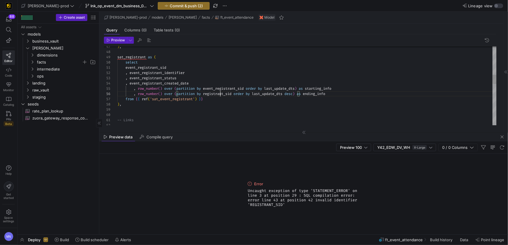
click at [219, 94] on span "registrant_sid" at bounding box center [217, 93] width 29 height 5
click at [117, 41] on span "Preview" at bounding box center [118, 40] width 14 height 4
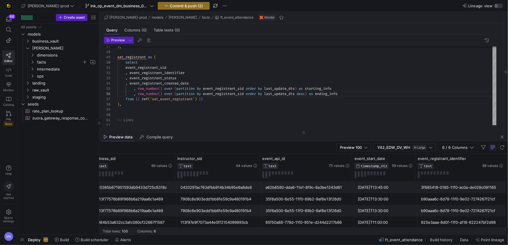
scroll to position [0, 61]
click at [202, 78] on div at bounding box center [254, 122] width 508 height 245
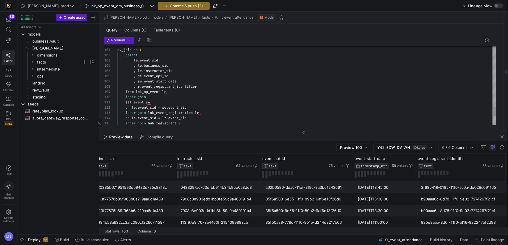
click at [212, 86] on div ", r . event_registrant_identifier" at bounding box center [306, 86] width 379 height 5
click at [187, 82] on div ", se . event_start_date" at bounding box center [306, 81] width 379 height 5
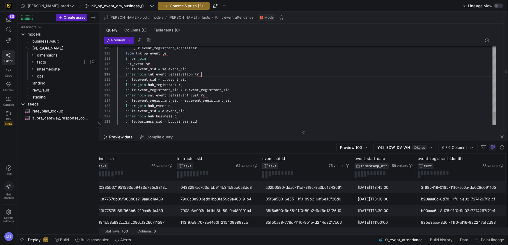
click at [211, 75] on div "inner join lnk_event_registration lr" at bounding box center [306, 74] width 379 height 5
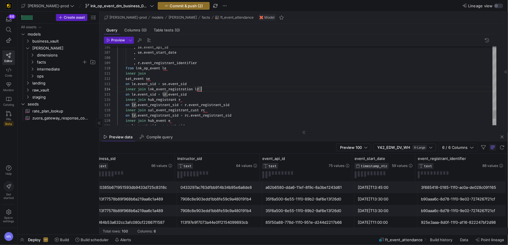
drag, startPoint x: 153, startPoint y: 74, endPoint x: 161, endPoint y: 75, distance: 8.0
click at [153, 74] on div "inner join" at bounding box center [306, 73] width 379 height 5
drag, startPoint x: 125, startPoint y: 77, endPoint x: 124, endPoint y: 90, distance: 12.9
click at [125, 77] on span "sat_event" at bounding box center [134, 76] width 18 height 5
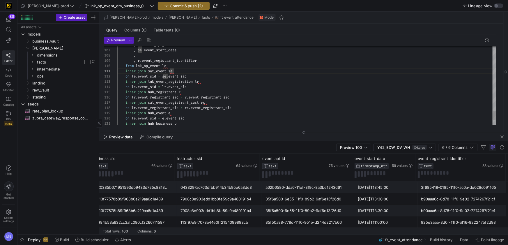
drag, startPoint x: 196, startPoint y: 75, endPoint x: 213, endPoint y: 75, distance: 17.2
click at [196, 75] on div "on le . event_sid = se . event_sid" at bounding box center [306, 76] width 379 height 5
click at [180, 64] on div "from lnk_op_event le" at bounding box center [306, 65] width 379 height 5
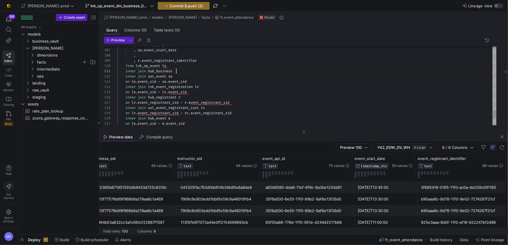
scroll to position [0, 61]
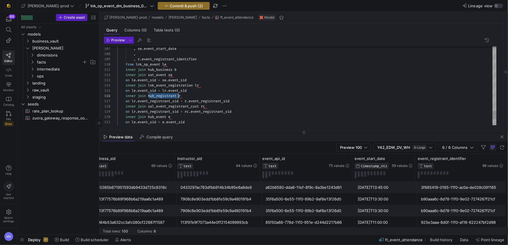
click at [174, 95] on span "hub_registrant" at bounding box center [162, 95] width 29 height 5
drag, startPoint x: 144, startPoint y: 69, endPoint x: 113, endPoint y: 68, distance: 31.8
click at [113, 67] on div "110 112 113 114 115 116 117 118 119 120 121 111 122 109 108 107 from lnk_op_eve…" at bounding box center [300, 85] width 393 height 79
drag, startPoint x: 161, startPoint y: 70, endPoint x: 105, endPoint y: 70, distance: 55.9
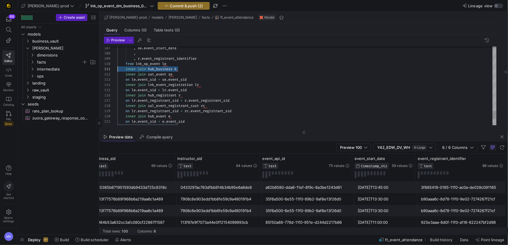
click at [106, 70] on div "110 112 113 114 115 116 117 118 119 120 121 111 122 109 108 107 from lnk_op_eve…" at bounding box center [300, 85] width 393 height 79
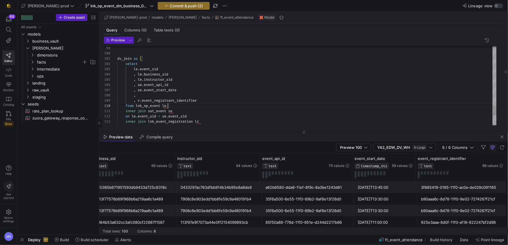
click at [144, 95] on div "," at bounding box center [306, 95] width 379 height 5
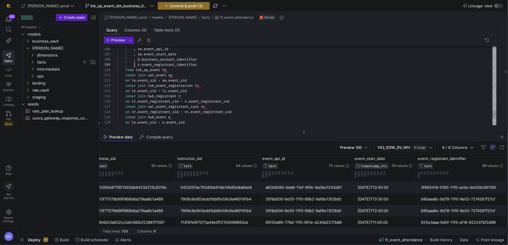
scroll to position [42, 17]
drag, startPoint x: 134, startPoint y: 65, endPoint x: 160, endPoint y: 97, distance: 41.4
drag, startPoint x: 203, startPoint y: 70, endPoint x: 213, endPoint y: 73, distance: 10.0
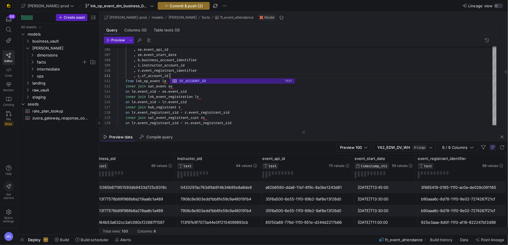
scroll to position [0, 52]
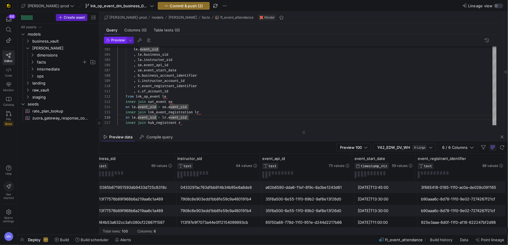
drag, startPoint x: 113, startPoint y: 39, endPoint x: 118, endPoint y: 42, distance: 5.9
click at [113, 39] on span "Preview" at bounding box center [118, 40] width 14 height 4
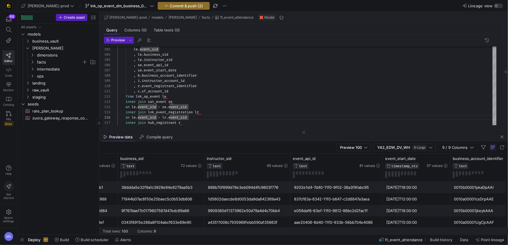
scroll to position [0, 77]
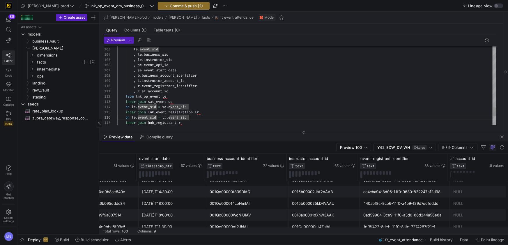
click at [213, 117] on div "on le . event_sid = lr . event_sid" at bounding box center [306, 116] width 379 height 5
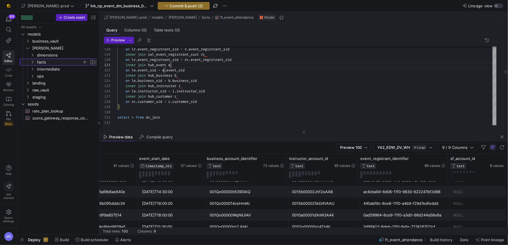
click at [31, 61] on icon "Press SPACE to select this row." at bounding box center [32, 61] width 4 height 3
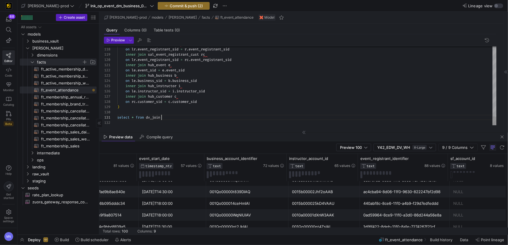
scroll to position [0, 44]
click at [195, 117] on div "select * from dv_join" at bounding box center [306, 117] width 379 height 5
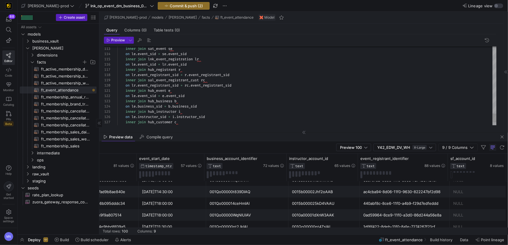
click at [194, 123] on div "inner join hub_customer c" at bounding box center [306, 121] width 379 height 5
click at [199, 123] on div "inner join hub_customer c" at bounding box center [306, 121] width 379 height 5
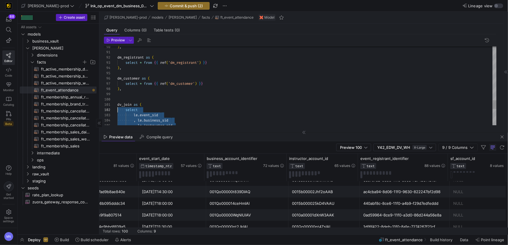
scroll to position [5, 0]
drag, startPoint x: 186, startPoint y: 121, endPoint x: 104, endPoint y: 110, distance: 82.5
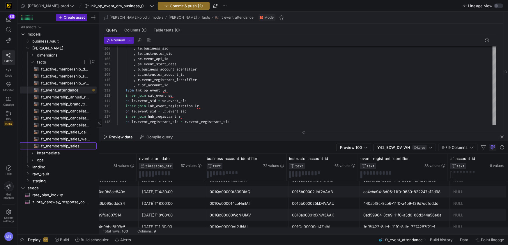
click at [69, 146] on span "ft_membership_sales​​​​​​​​​​" at bounding box center [65, 146] width 49 height 7
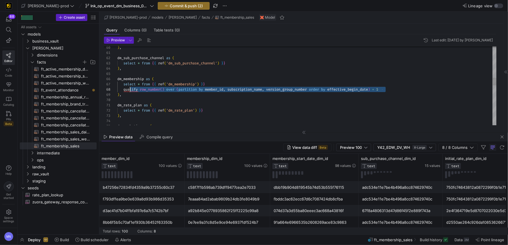
scroll to position [36, 8]
drag, startPoint x: 396, startPoint y: 91, endPoint x: 141, endPoint y: 93, distance: 254.4
click at [125, 89] on div "qualify row_number ( ) over ( partition by member_id , subscription_name , vers…" at bounding box center [306, 89] width 379 height 5
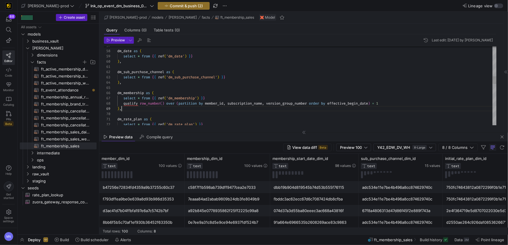
scroll to position [42, 4]
click at [282, 109] on div ") ," at bounding box center [306, 108] width 379 height 5
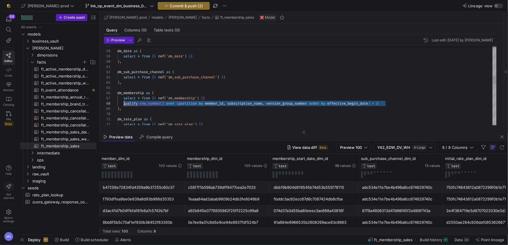
drag, startPoint x: 370, startPoint y: 105, endPoint x: 139, endPoint y: 105, distance: 231.4
click at [125, 102] on div "qualify row_number ( ) over ( partition by member_id , subscription_name , vers…" at bounding box center [306, 103] width 379 height 5
click at [371, 95] on div "dm_membership as (" at bounding box center [306, 93] width 379 height 5
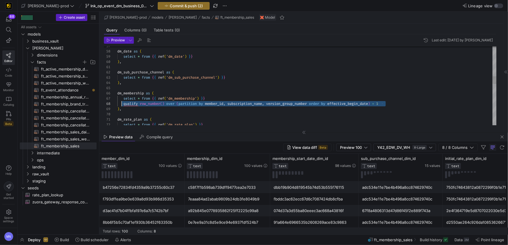
drag, startPoint x: 387, startPoint y: 104, endPoint x: 130, endPoint y: 103, distance: 257.3
click at [121, 102] on div "select * from { { ref ( 'dm_membership' ) } } qualify row_number ( ) over ( par…" at bounding box center [306, 143] width 379 height 796
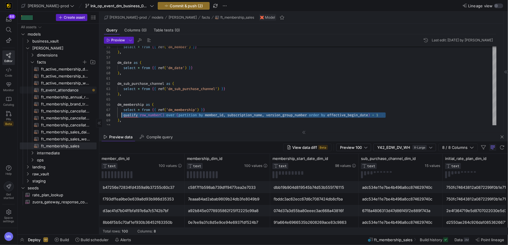
click at [51, 91] on span "ft_event_attendance​​​​​​​​​​" at bounding box center [65, 90] width 49 height 7
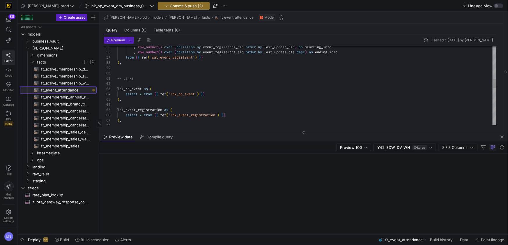
scroll to position [31, 4]
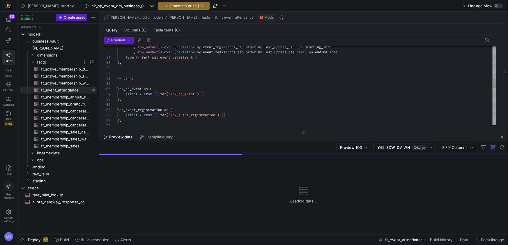
click at [214, 93] on div "select * from { { ref ( 'lnk_op_event' ) } }" at bounding box center [306, 93] width 379 height 5
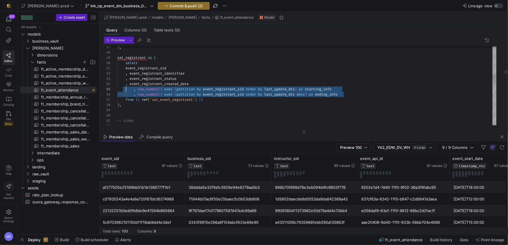
scroll to position [21, 0]
drag, startPoint x: 349, startPoint y: 94, endPoint x: 139, endPoint y: 91, distance: 209.6
click at [109, 89] on div "59 58 57 56 55 54 53 52 50 51 49 48 47 60 61 62 ) , from { { ref ( 'sat_event_r…" at bounding box center [300, 85] width 393 height 79
click at [214, 82] on div ") , from { { ref ( 'sat_event_registrant' ) } } , row_number ( ) over ( partiti…" at bounding box center [306, 147] width 379 height 696
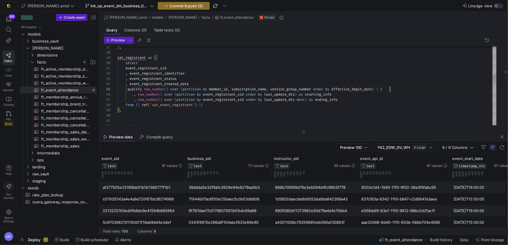
scroll to position [21, 272]
click at [379, 88] on div ") , from { { ref ( 'sat_event_registrant' ) } } , row_number ( ) over ( partiti…" at bounding box center [306, 150] width 379 height 702
click at [357, 105] on div "from { { ref ( 'sat_event_registrant' ) } }" at bounding box center [306, 104] width 379 height 5
click at [222, 94] on div ") , from { { ref ( 'sat_event_registrant' ) } } , row_number ( ) over ( partiti…" at bounding box center [306, 150] width 379 height 702
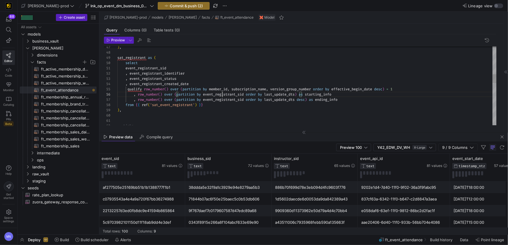
click at [221, 89] on div ") , from { { ref ( 'sat_event_registrant' ) } } , row_number ( ) over ( partiti…" at bounding box center [306, 150] width 379 height 702
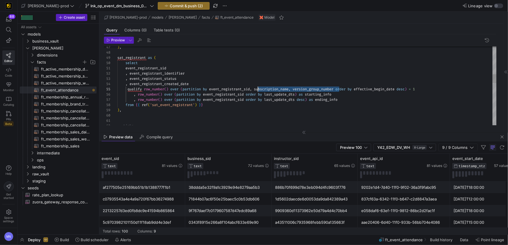
drag, startPoint x: 336, startPoint y: 89, endPoint x: 248, endPoint y: 100, distance: 88.6
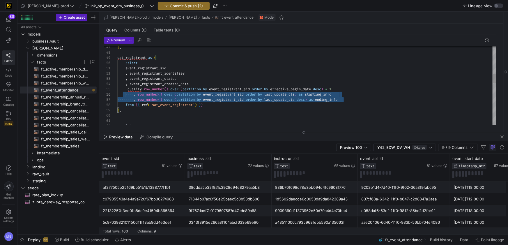
scroll to position [26, 0]
drag, startPoint x: 315, startPoint y: 100, endPoint x: 109, endPoint y: 94, distance: 206.2
click at [109, 94] on div "60 59 58 57 56 54 53 52 50 51 49 48 47 61 62 55 ) , from { { ref ( 'sat_event_r…" at bounding box center [300, 85] width 393 height 79
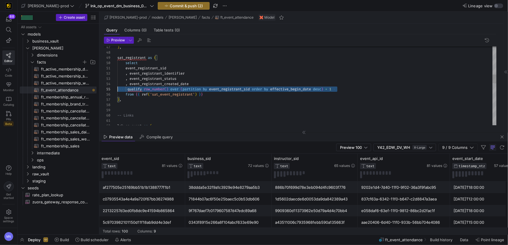
scroll to position [21, 0]
drag, startPoint x: 336, startPoint y: 89, endPoint x: 72, endPoint y: 88, distance: 264.3
click at [117, 88] on div ") , from { { ref ( 'sat_event_registrant' ) } } , event_registrant_created_date…" at bounding box center [306, 144] width 379 height 691
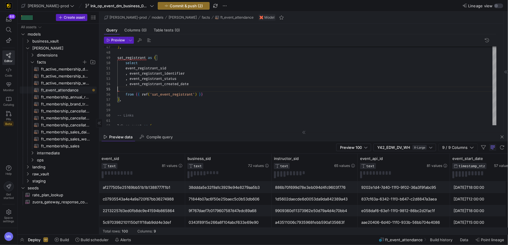
scroll to position [16, 73]
click at [223, 91] on div "from { { ref ( 'sat_event_registrant' ) } }" at bounding box center [306, 88] width 379 height 5
drag, startPoint x: 137, startPoint y: 93, endPoint x: 134, endPoint y: 100, distance: 7.3
click at [137, 93] on span "qualify" at bounding box center [143, 94] width 14 height 5
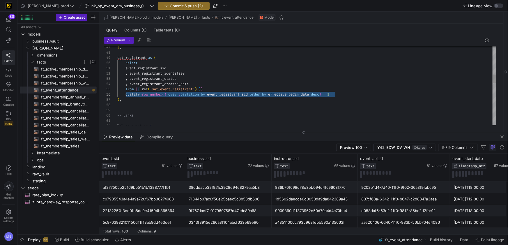
scroll to position [26, 8]
drag, startPoint x: 351, startPoint y: 94, endPoint x: 126, endPoint y: 95, distance: 225.3
click at [126, 94] on div ") , from { { ref ( 'sat_event_registrant' ) } } , event_registrant_created_date…" at bounding box center [306, 144] width 379 height 691
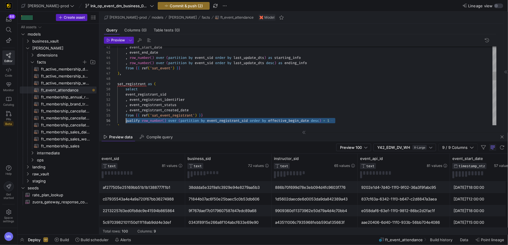
click at [195, 69] on div ") , from { { ref ( 'sat_event_registrant' ) } } , event_registrant_created_date…" at bounding box center [306, 170] width 379 height 691
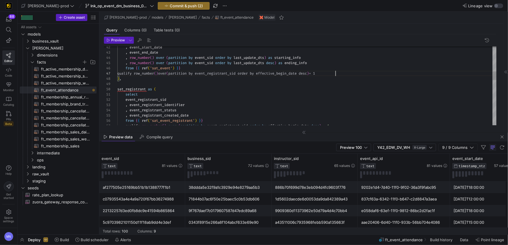
scroll to position [31, 217]
click at [192, 79] on div "from { { ref ( 'sat_event_registrant' ) } } , event_registrant_created_date , e…" at bounding box center [306, 173] width 379 height 696
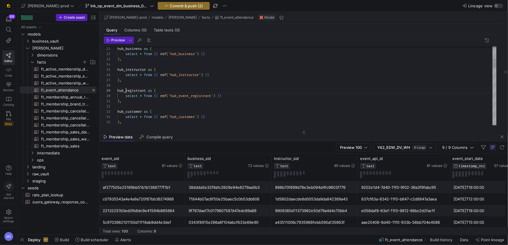
scroll to position [42, 8]
drag, startPoint x: 126, startPoint y: 92, endPoint x: 228, endPoint y: 96, distance: 102.0
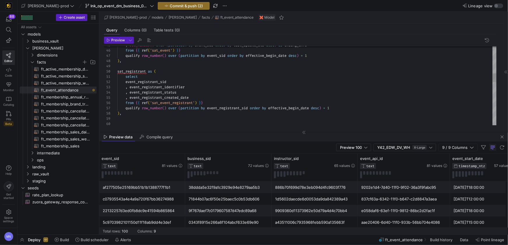
click at [219, 86] on div ", row_number ( ) over ( partition by event_sid order by last_update_dts desc ) …" at bounding box center [306, 155] width 379 height 696
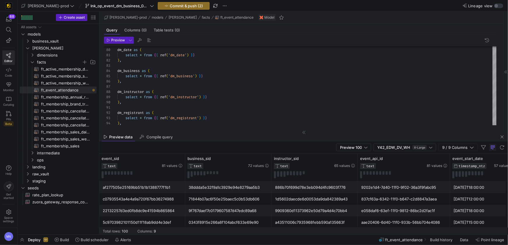
click at [274, 123] on div ") ," at bounding box center [306, 123] width 379 height 5
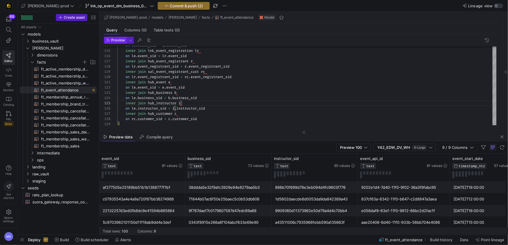
click at [115, 41] on span "Preview" at bounding box center [118, 40] width 14 height 4
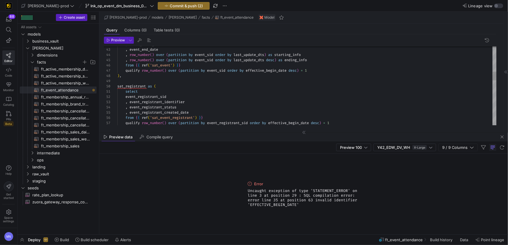
click at [271, 70] on div "qualify row_number ( ) over ( partition by event_registrant_sid order by effect…" at bounding box center [306, 170] width 379 height 696
click at [271, 70] on span "effective_begin_date" at bounding box center [266, 70] width 41 height 5
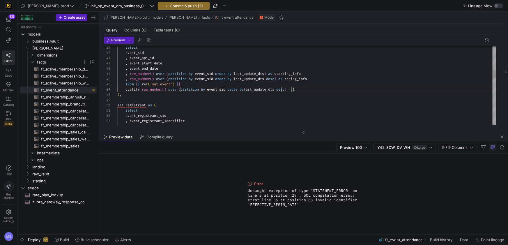
scroll to position [31, 163]
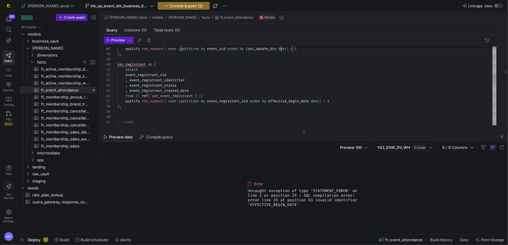
click at [285, 99] on div ", event_registrant_status , event_registrant_identifier event_registrant_sid se…" at bounding box center [306, 148] width 379 height 696
drag, startPoint x: 111, startPoint y: 38, endPoint x: 123, endPoint y: 47, distance: 15.6
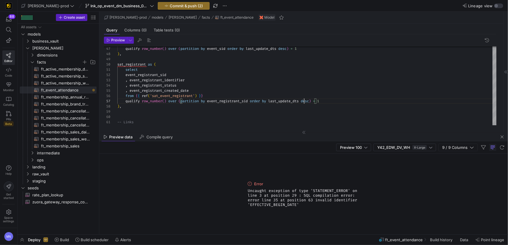
click at [111, 38] on span "Preview" at bounding box center [118, 40] width 14 height 4
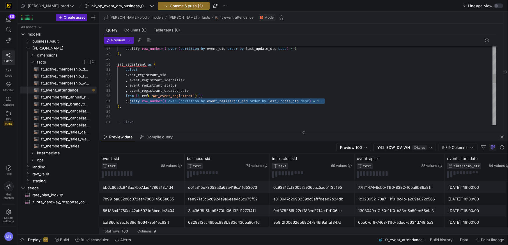
scroll to position [31, 10]
drag, startPoint x: 313, startPoint y: 100, endPoint x: 146, endPoint y: 114, distance: 167.9
click at [127, 102] on div "qualify row_number ( ) over ( partition by event_registrant_sid order by last_u…" at bounding box center [306, 100] width 379 height 5
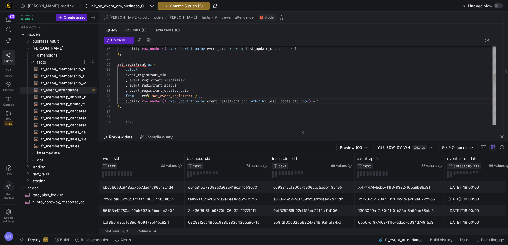
click at [334, 102] on div "qualify row_number ( ) over ( partition by event_registrant_sid order by last_u…" at bounding box center [306, 100] width 379 height 5
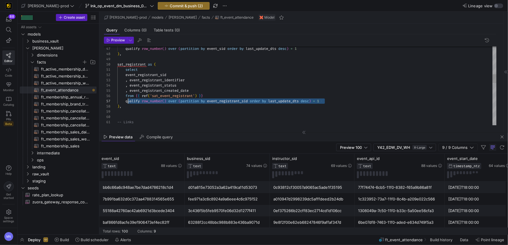
scroll to position [31, 8]
drag, startPoint x: 311, startPoint y: 102, endPoint x: 143, endPoint y: 115, distance: 168.2
click at [126, 103] on div "qualify row_number ( ) over ( partition by event_registrant_sid order by last_u…" at bounding box center [306, 100] width 379 height 5
click at [276, 71] on div ", event_registrant_status , event_registrant_identifier event_registrant_sid se…" at bounding box center [306, 148] width 379 height 696
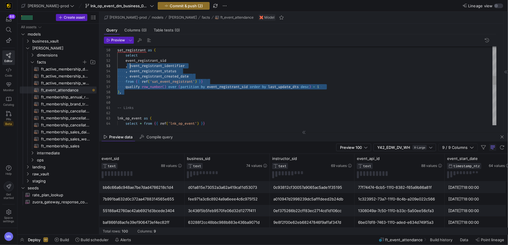
scroll to position [47, 0]
drag, startPoint x: 157, startPoint y: 90, endPoint x: 109, endPoint y: 50, distance: 62.9
click at [117, 50] on div "select sat_registrant as ( event_registrant_sid , event_registrant_identifier ,…" at bounding box center [306, 134] width 379 height 696
click at [201, 98] on div at bounding box center [306, 97] width 379 height 5
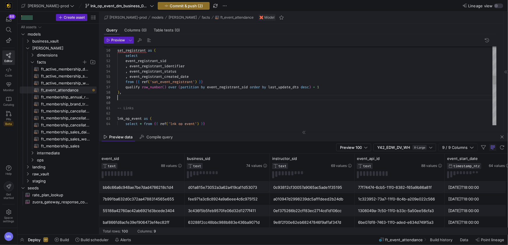
scroll to position [42, 0]
click at [180, 77] on div at bounding box center [254, 122] width 508 height 245
click at [180, 77] on div "select sat_registrant as ( event_registrant_sid , event_registrant_identifier ,…" at bounding box center [306, 134] width 379 height 696
click at [173, 76] on span "event_registrant_creat_date" at bounding box center [157, 76] width 55 height 5
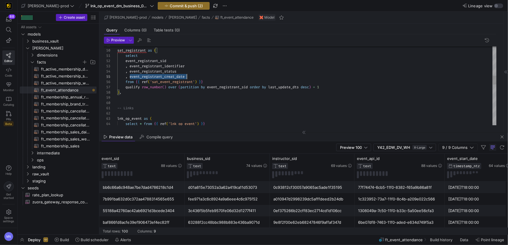
scroll to position [21, 69]
click at [173, 76] on span "event_registrant_creat_date" at bounding box center [157, 76] width 55 height 5
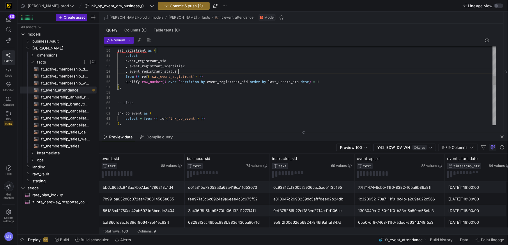
scroll to position [16, 61]
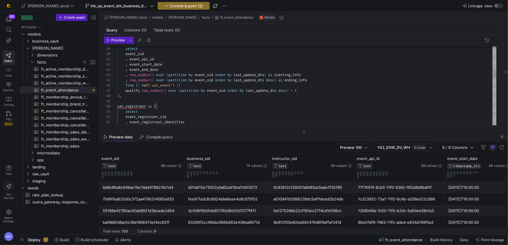
type textarea ", event_api_id , event_start_date , event_end_date , row_number() over (partiti…"
click at [154, 64] on div ", event_registrant_identifier event_registrant_sid select sat_registrant as ( )…" at bounding box center [306, 187] width 379 height 691
